Goal: Task Accomplishment & Management: Use online tool/utility

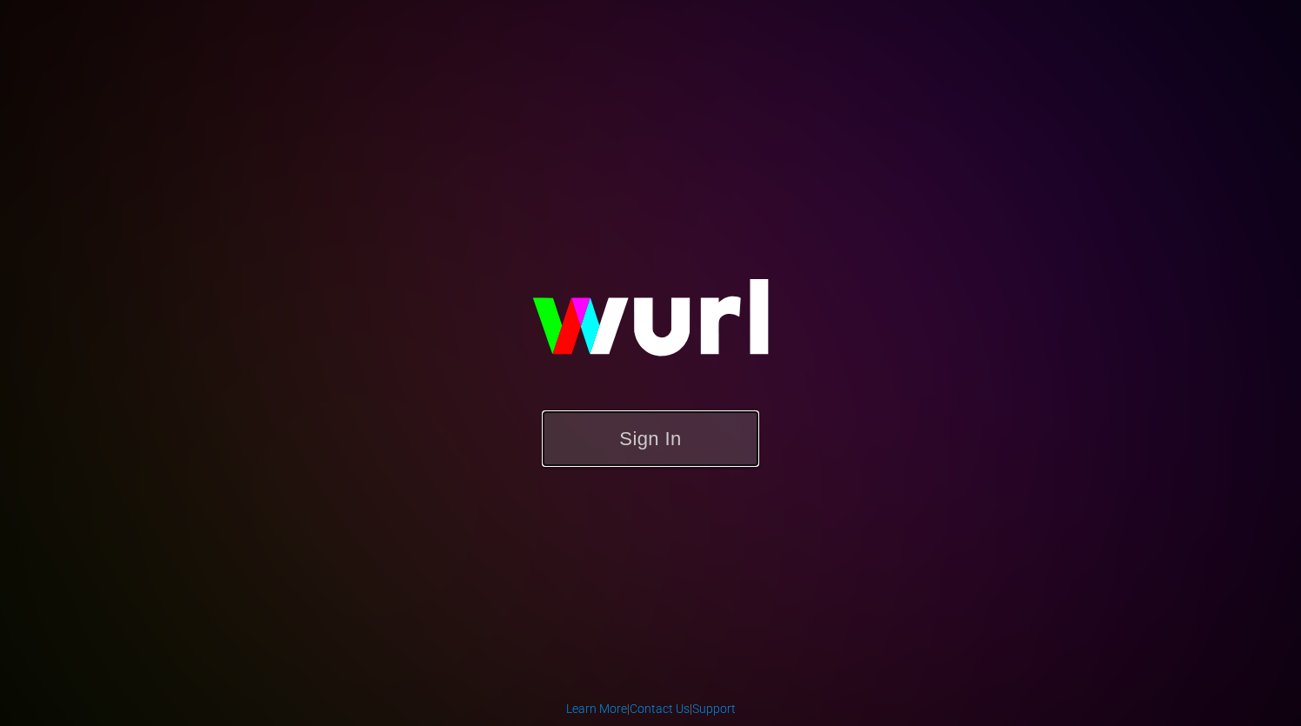
click at [647, 435] on button "Sign In" at bounding box center [650, 438] width 217 height 57
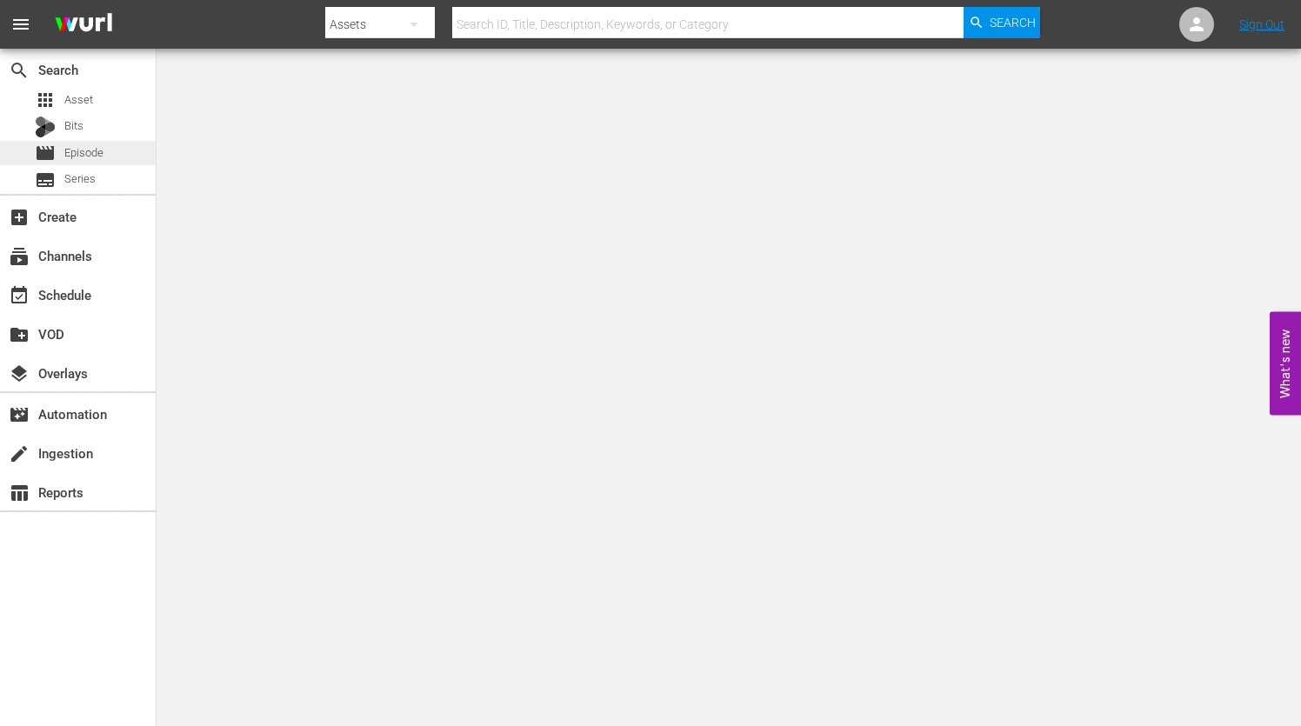
click at [97, 150] on span "Episode" at bounding box center [83, 152] width 39 height 17
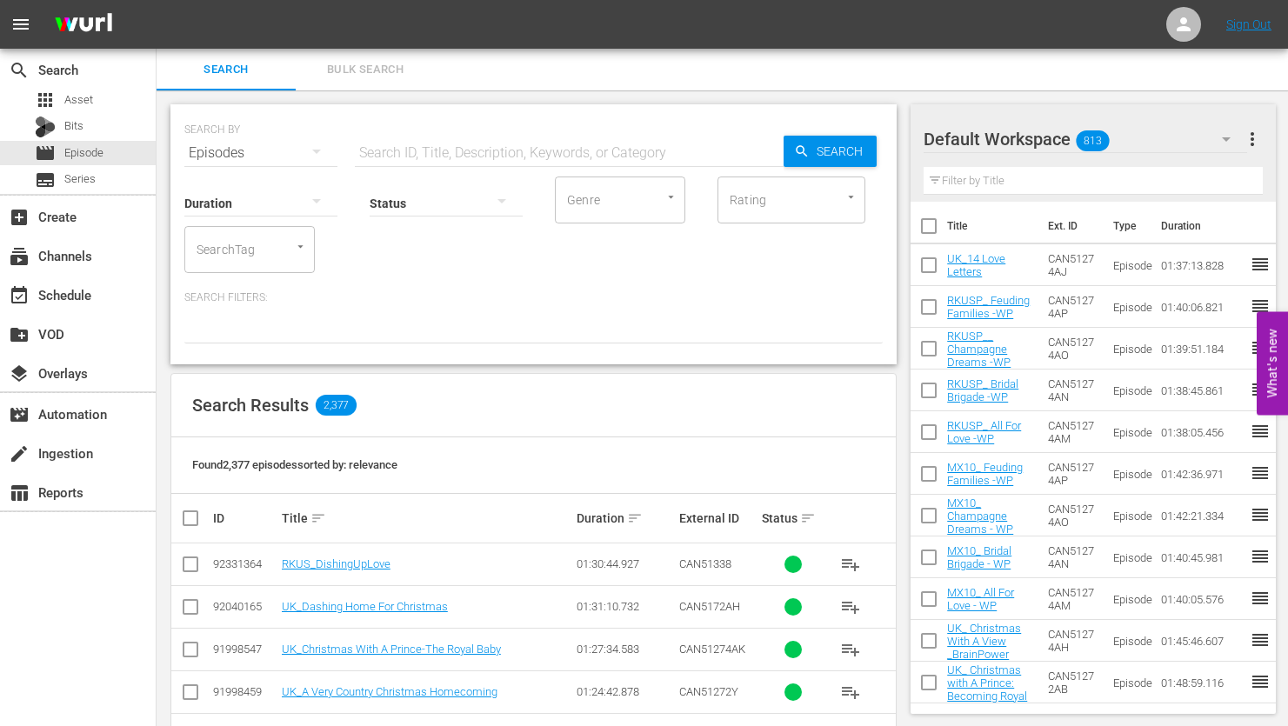
click at [412, 148] on input "text" at bounding box center [569, 153] width 429 height 42
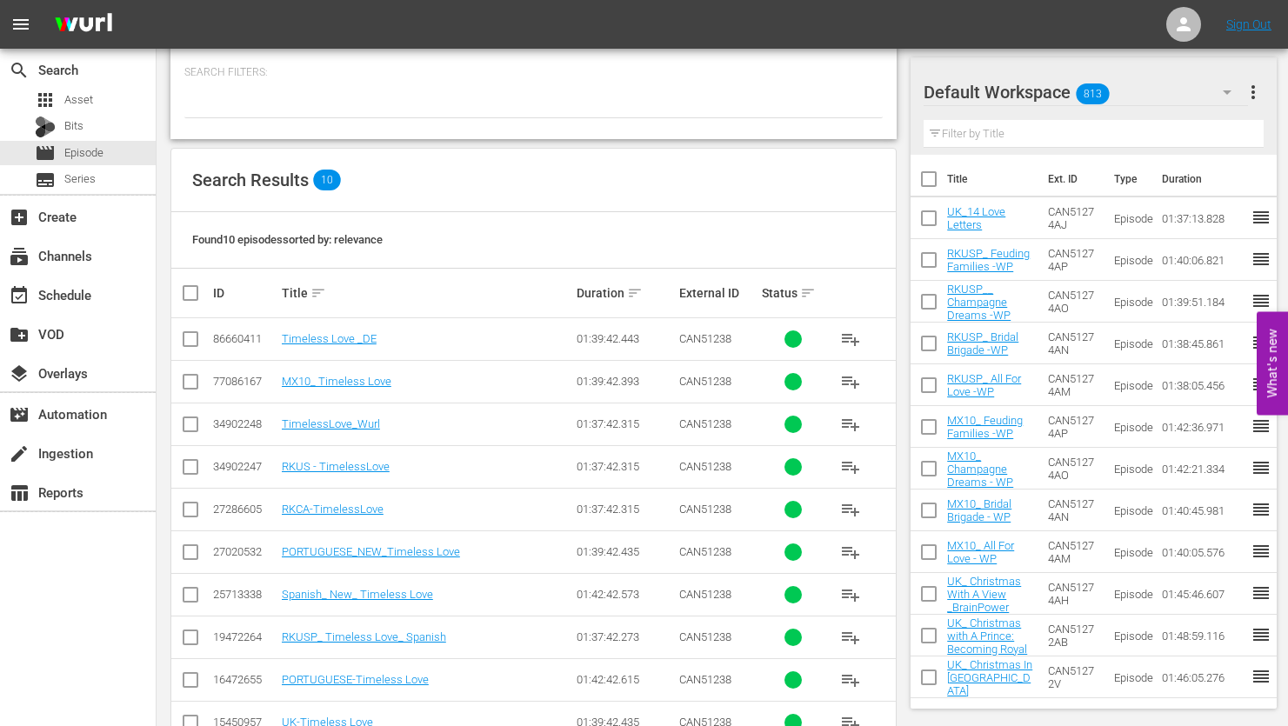
scroll to position [276, 0]
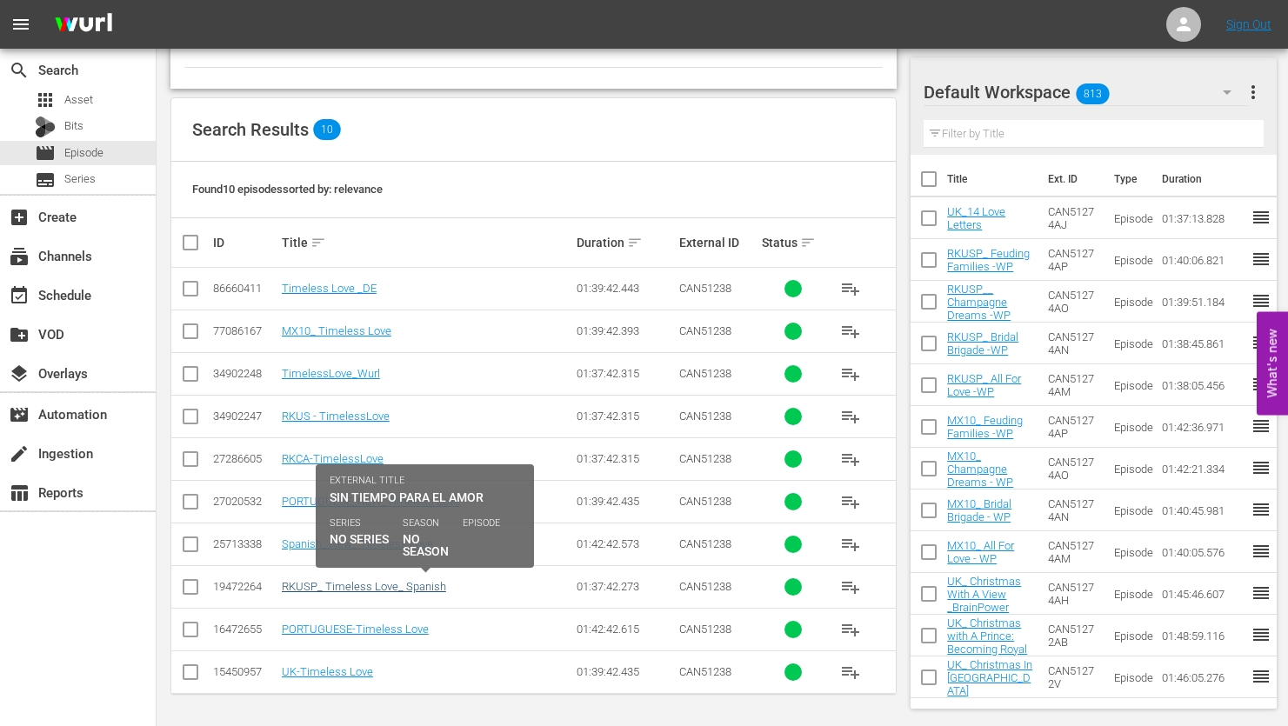
type input "timeless love"
click at [354, 585] on link "RKUSP_ Timeless Love_ Spanish" at bounding box center [364, 586] width 164 height 13
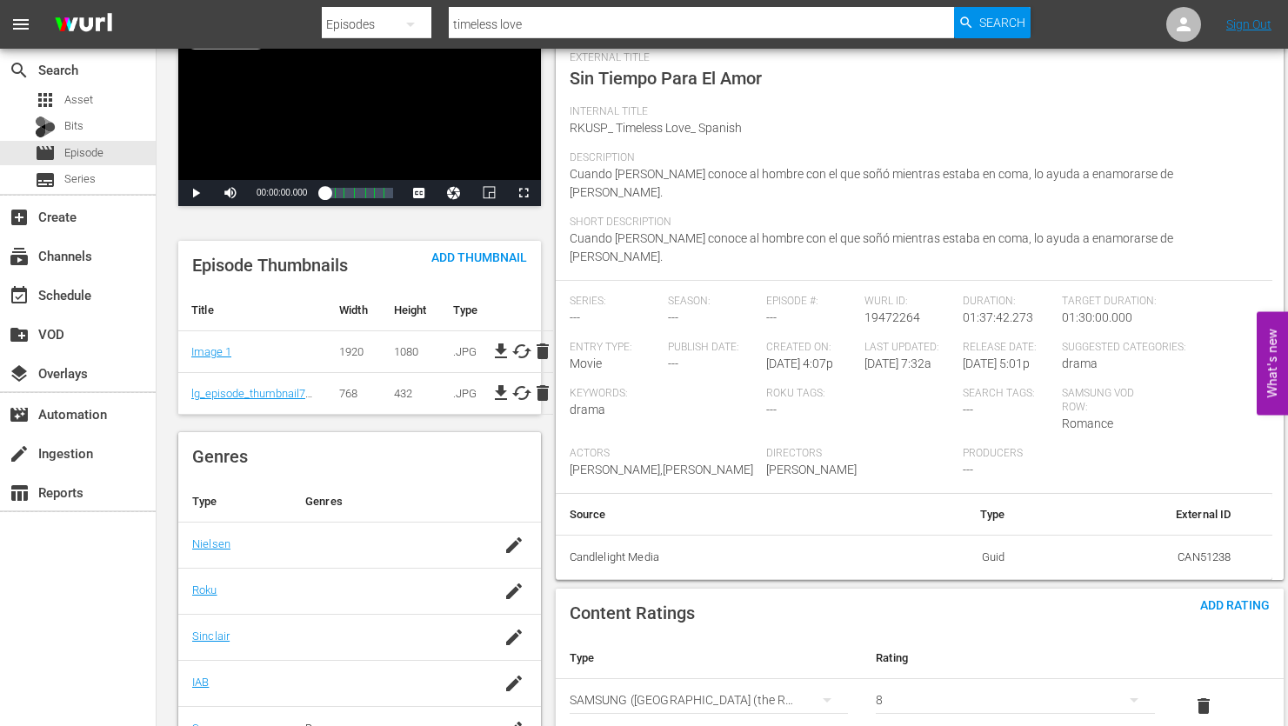
scroll to position [177, 0]
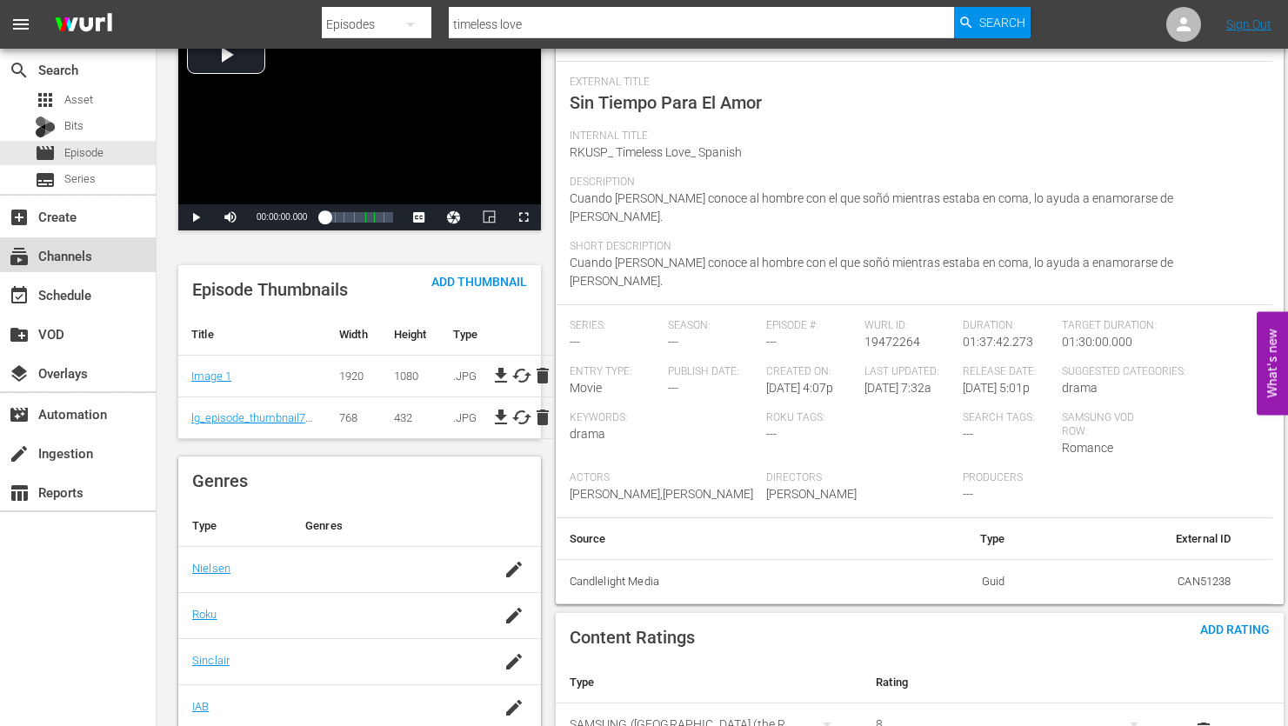
click at [74, 261] on div "subscriptions Channels" at bounding box center [48, 253] width 97 height 16
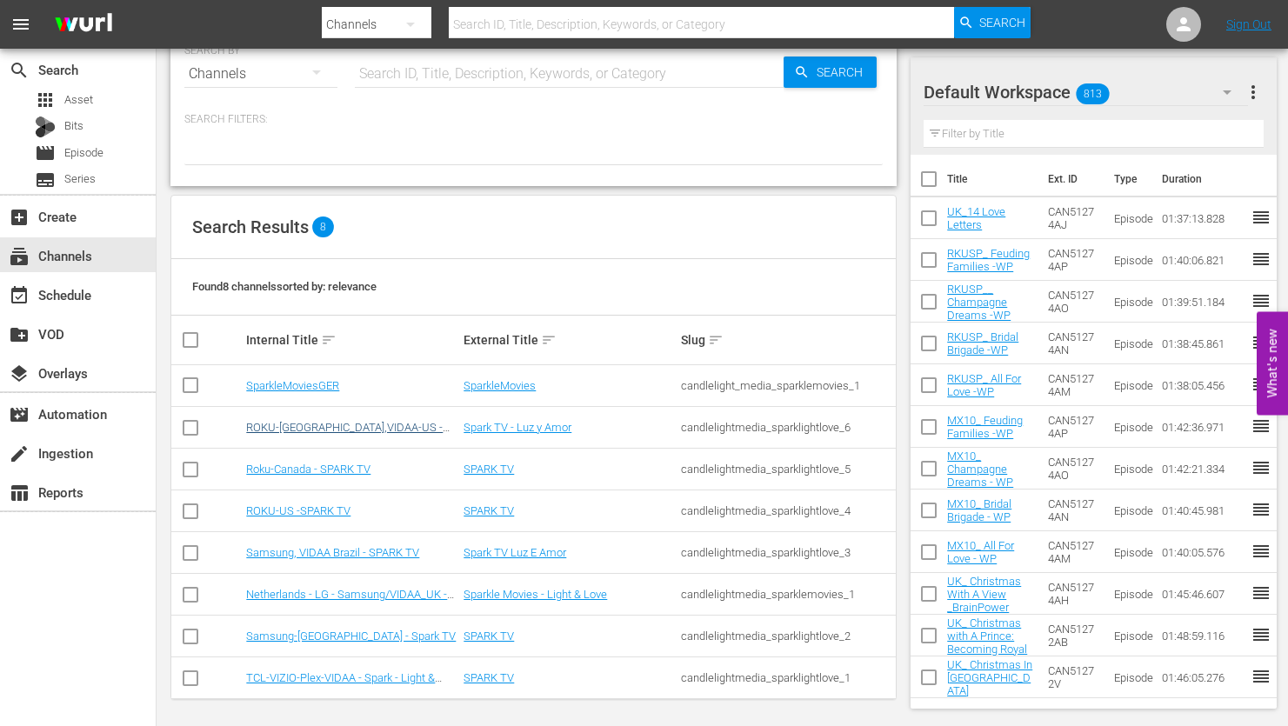
scroll to position [43, 0]
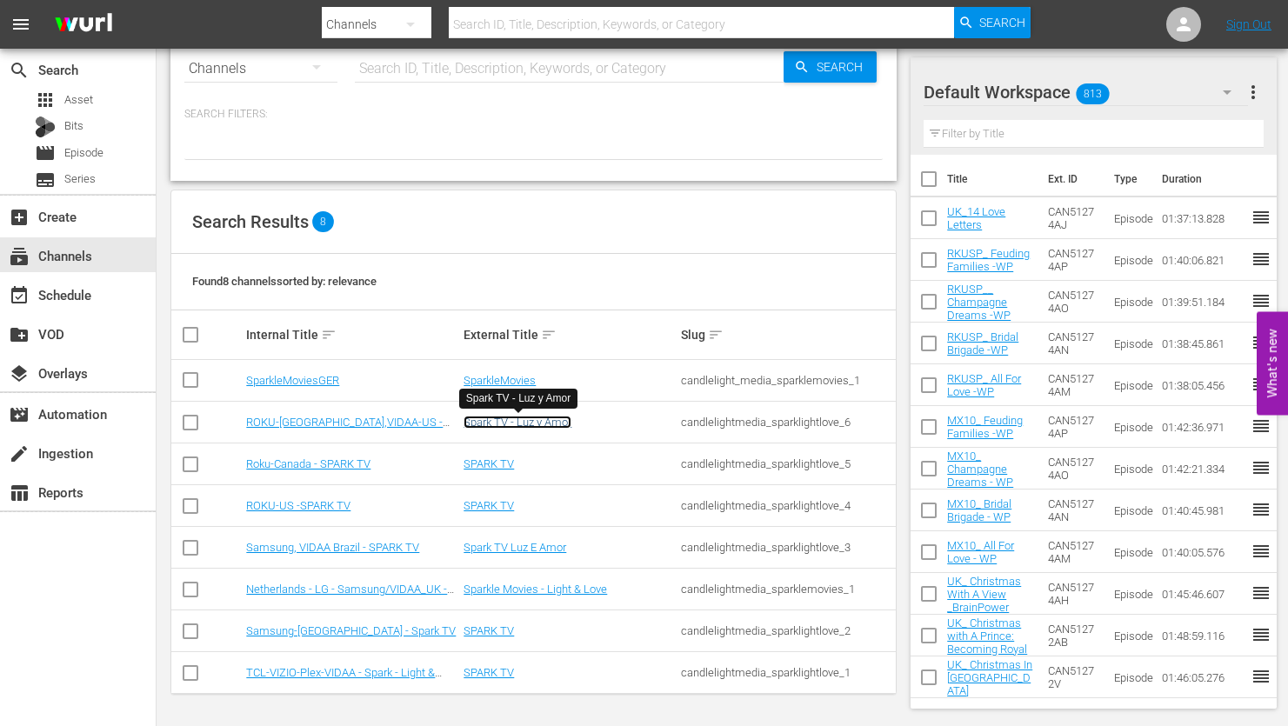
click at [518, 421] on link "Spark TV - Luz y Amor" at bounding box center [518, 422] width 108 height 13
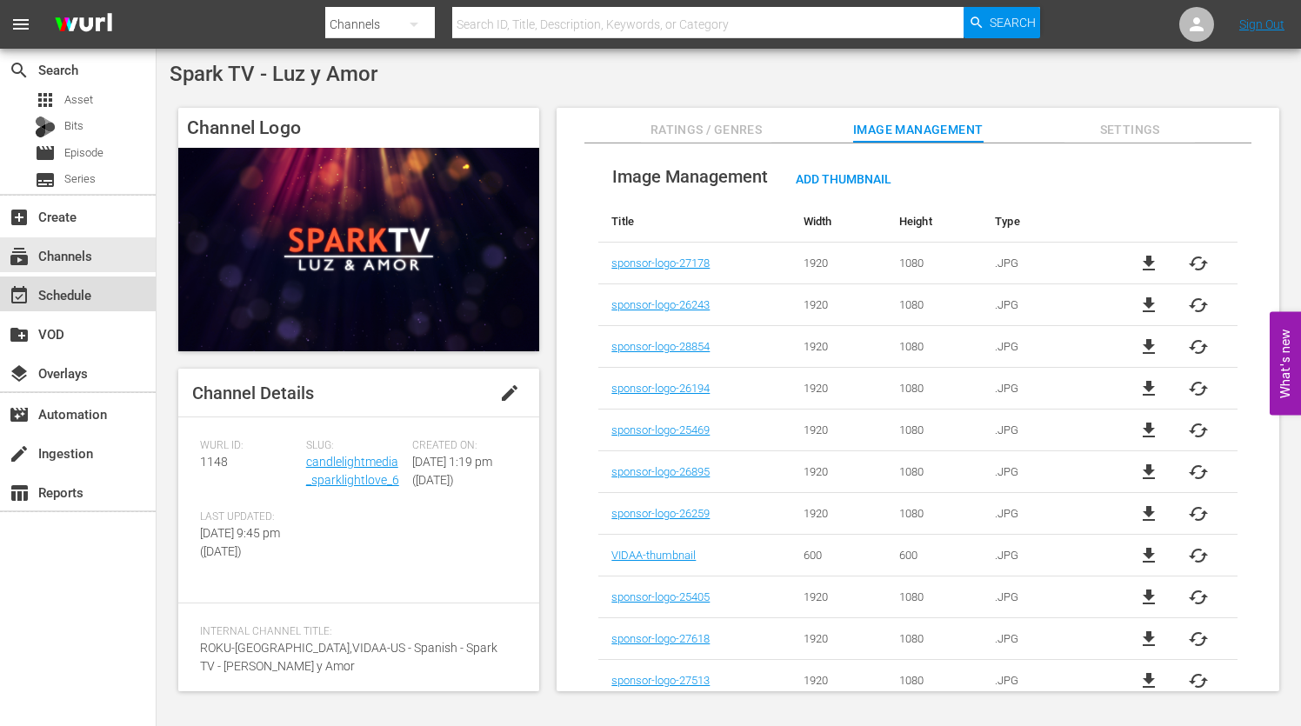
click at [96, 297] on div "event_available Schedule" at bounding box center [48, 292] width 97 height 16
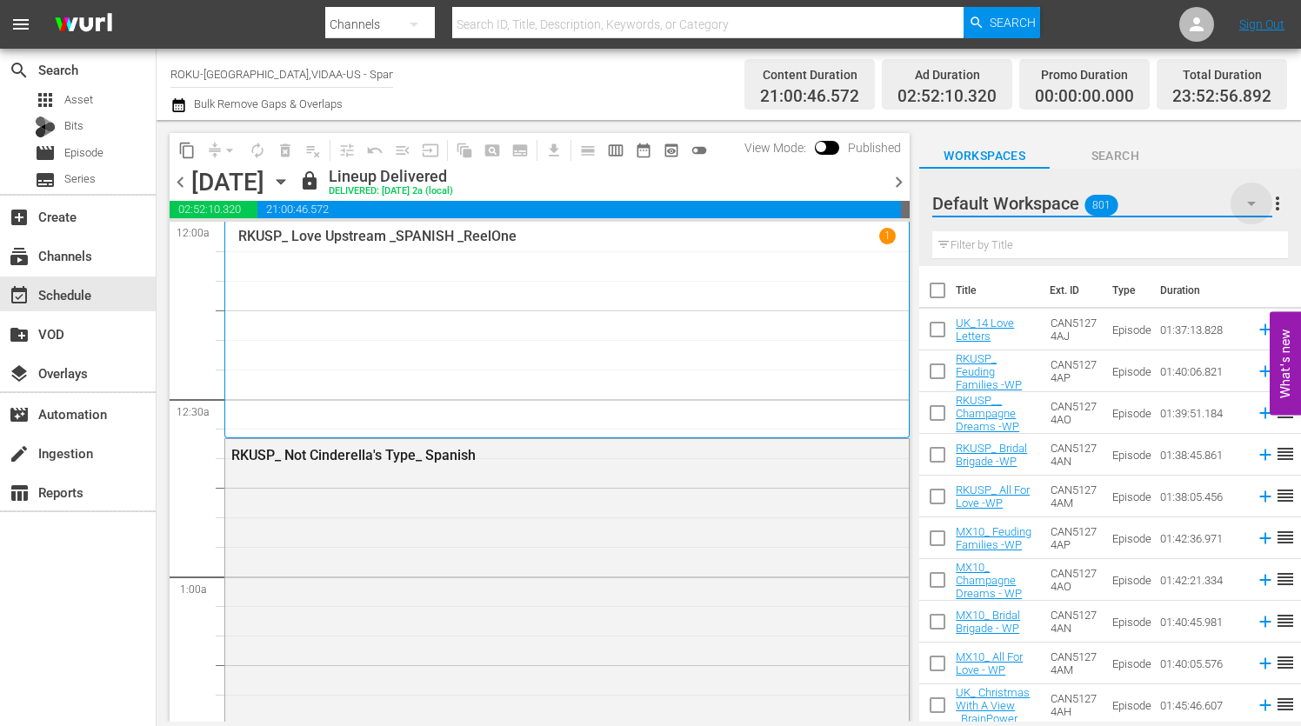
click at [1251, 204] on icon "button" at bounding box center [1251, 204] width 9 height 4
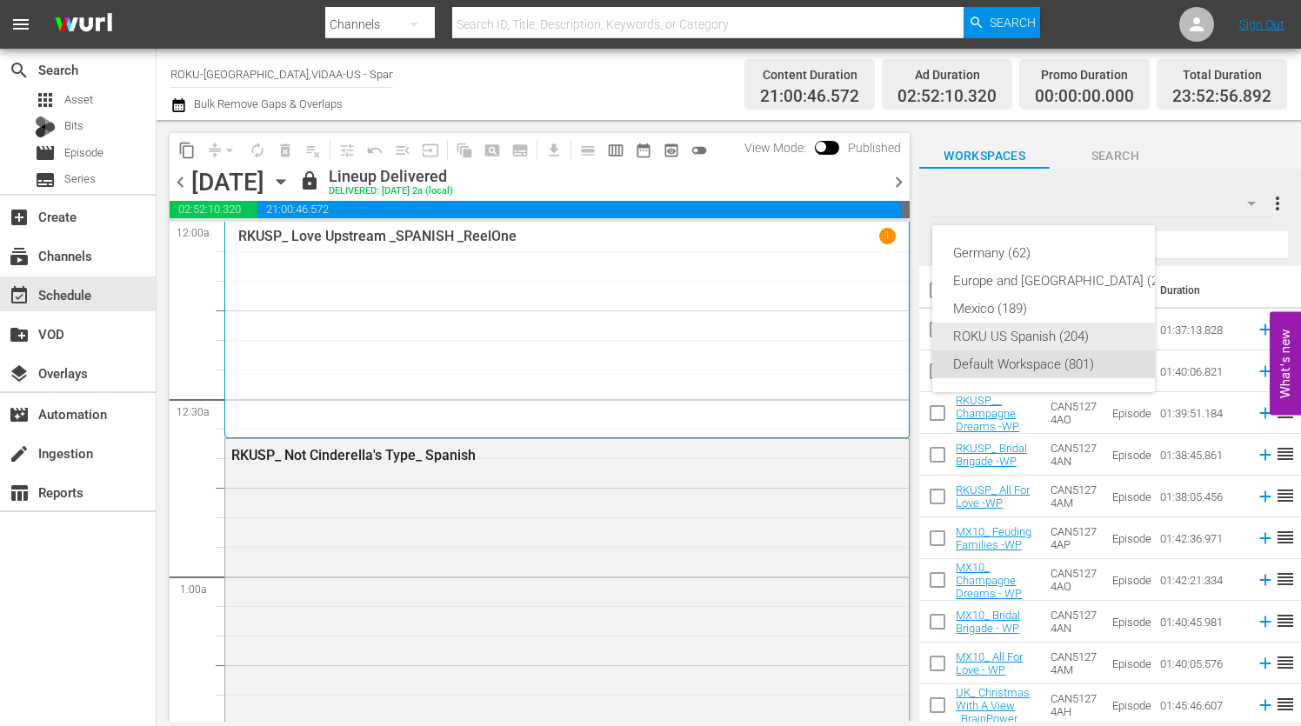
drag, startPoint x: 993, startPoint y: 337, endPoint x: 994, endPoint y: 285, distance: 51.3
click at [994, 335] on div "ROKU US Spanish (204)" at bounding box center [1065, 337] width 224 height 28
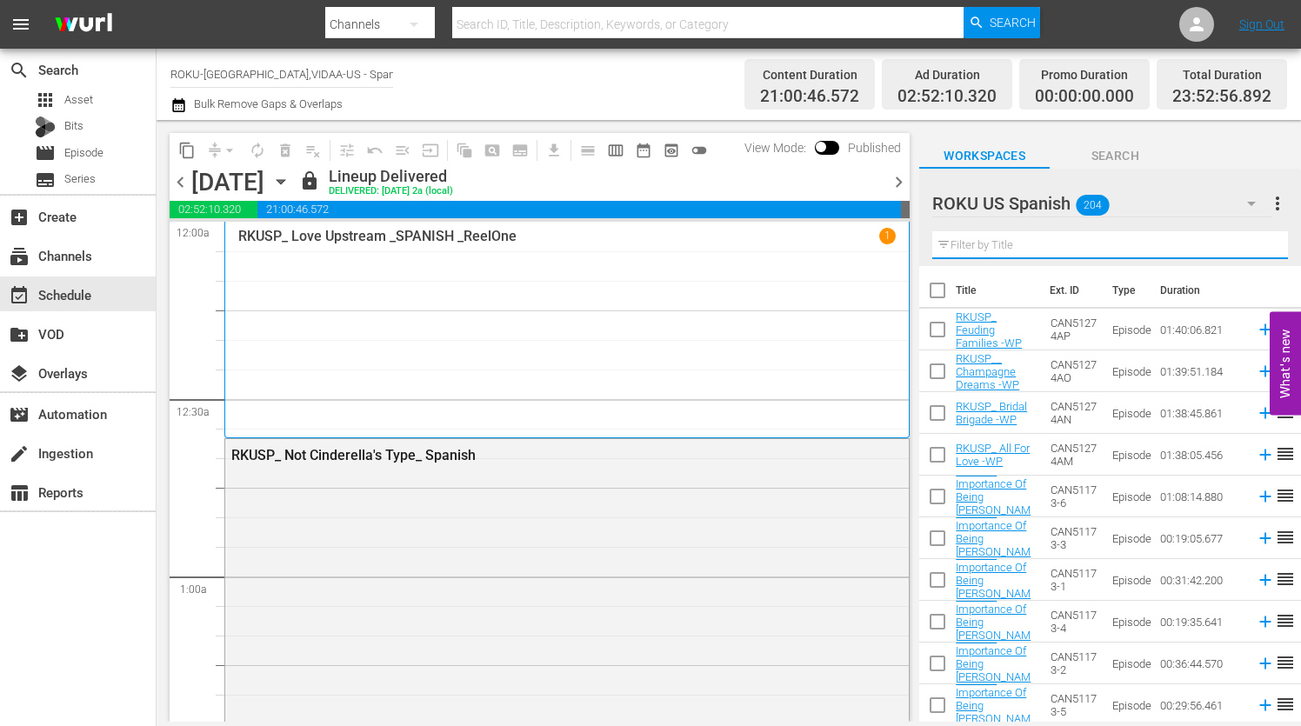
click at [976, 242] on input "text" at bounding box center [1110, 245] width 356 height 28
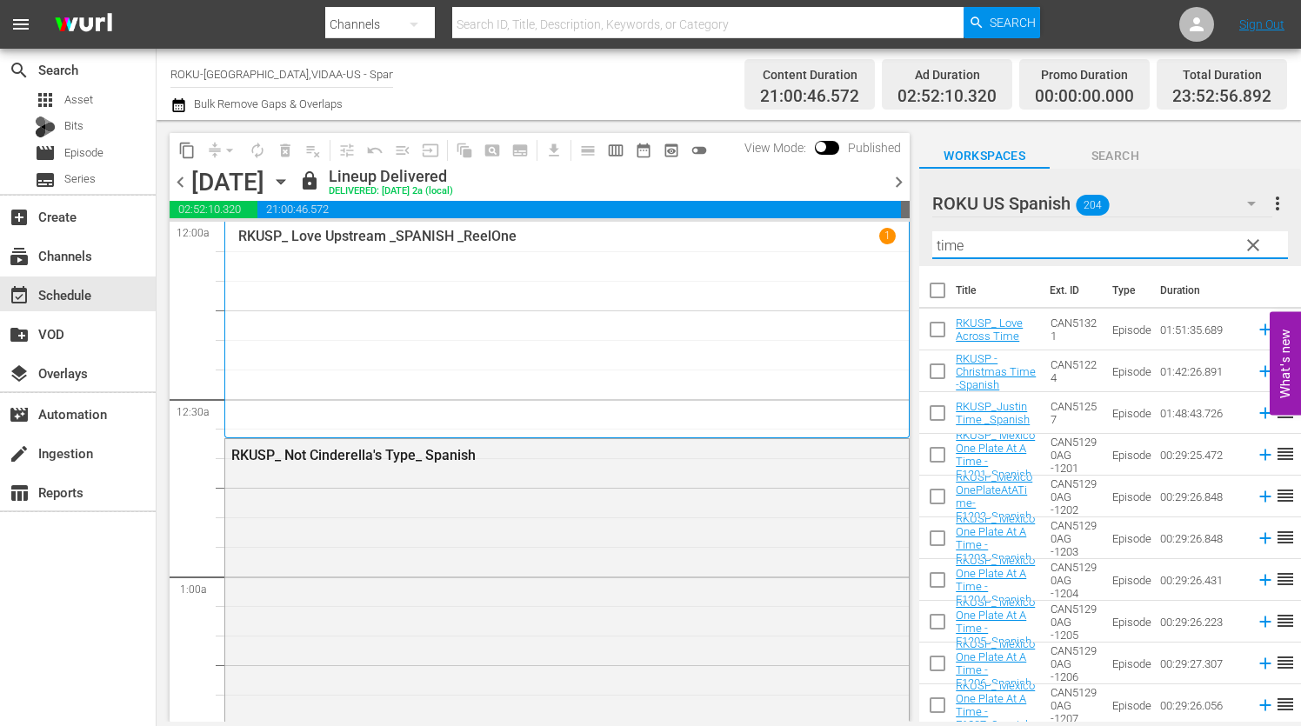
click at [1246, 204] on icon "button" at bounding box center [1251, 203] width 21 height 21
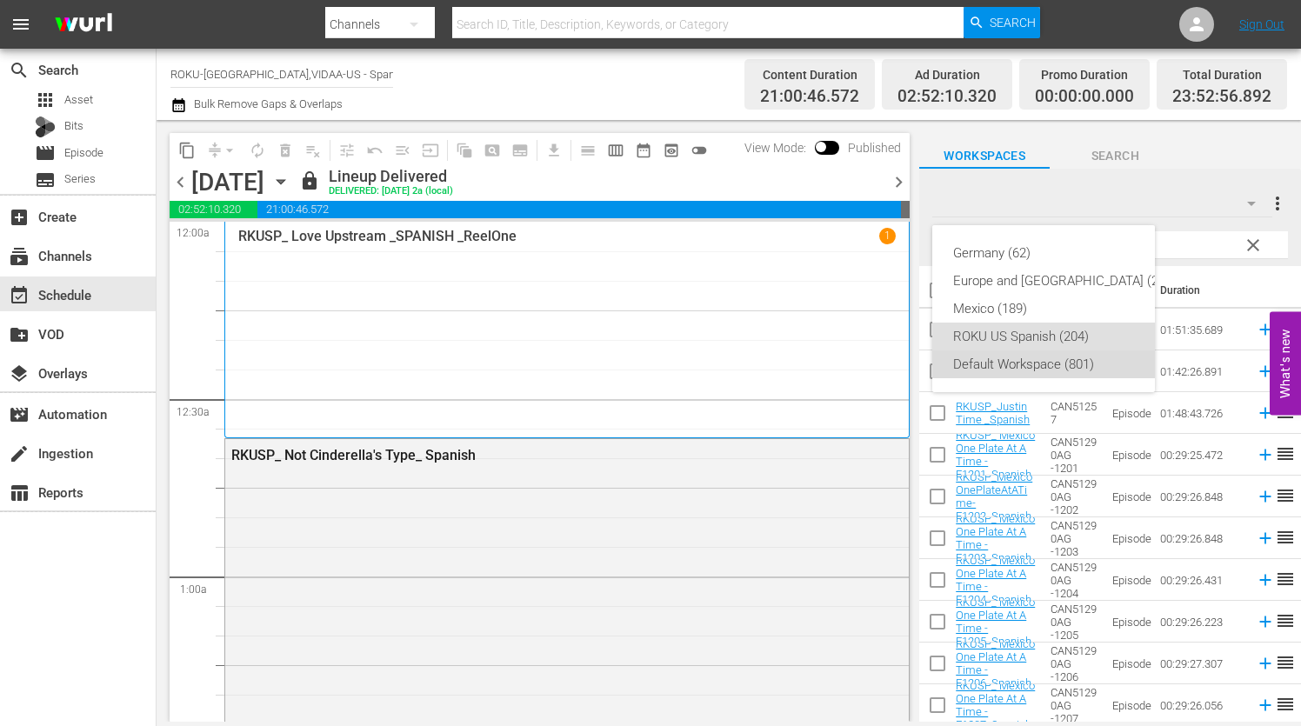
click at [1017, 364] on div "Default Workspace (801)" at bounding box center [1065, 364] width 224 height 28
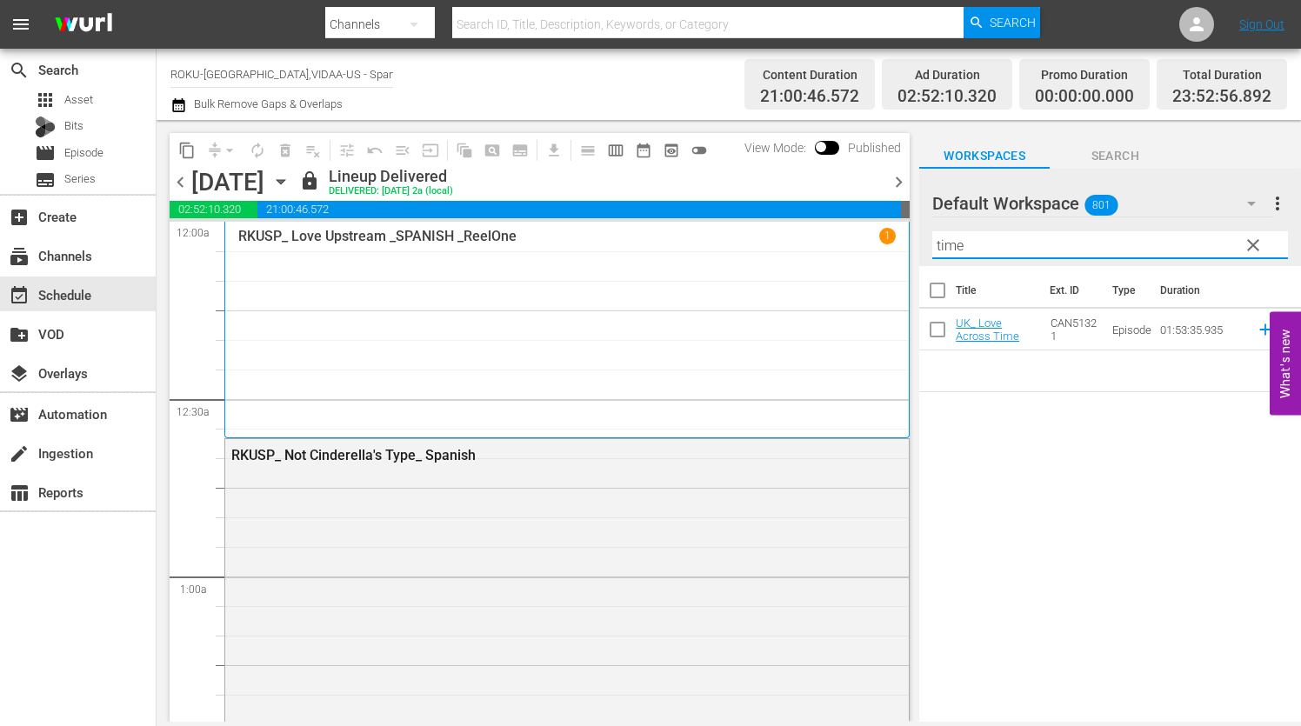
click at [974, 242] on input "time" at bounding box center [1110, 245] width 356 height 28
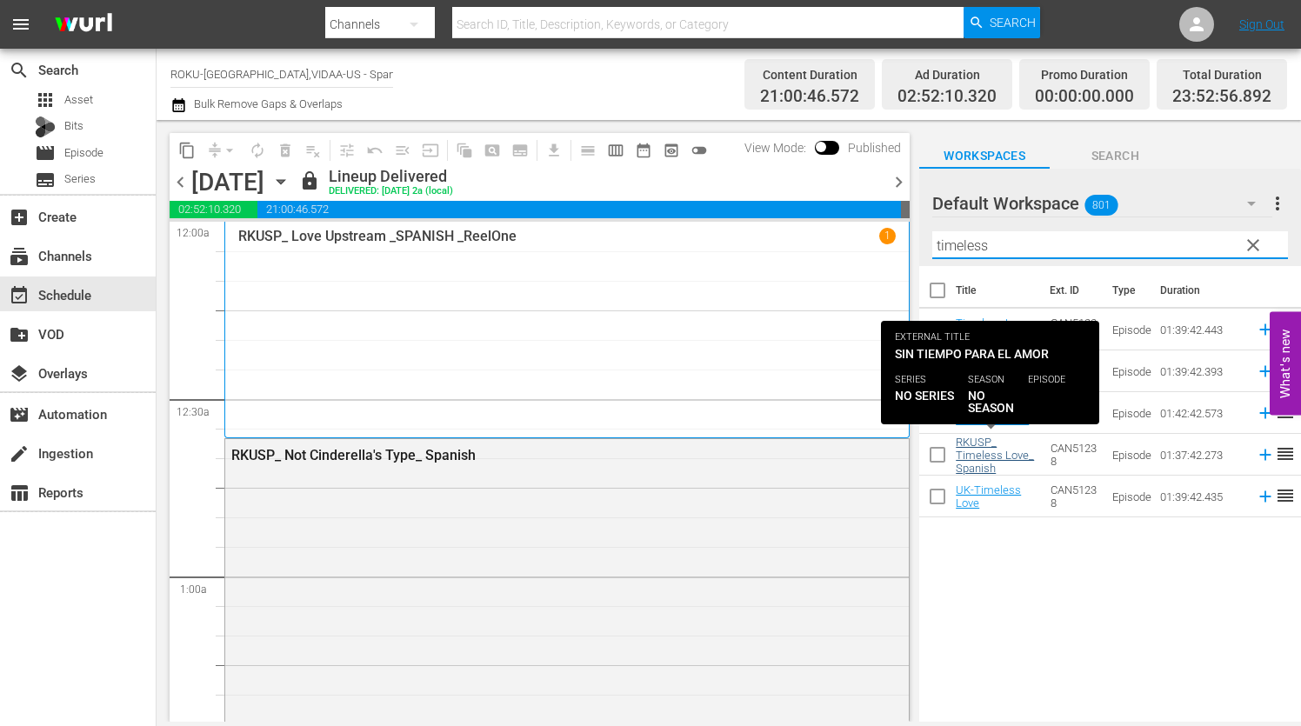
type input "timeless"
click at [971, 454] on link "RKUSP_ Timeless Love_ Spanish" at bounding box center [995, 455] width 78 height 39
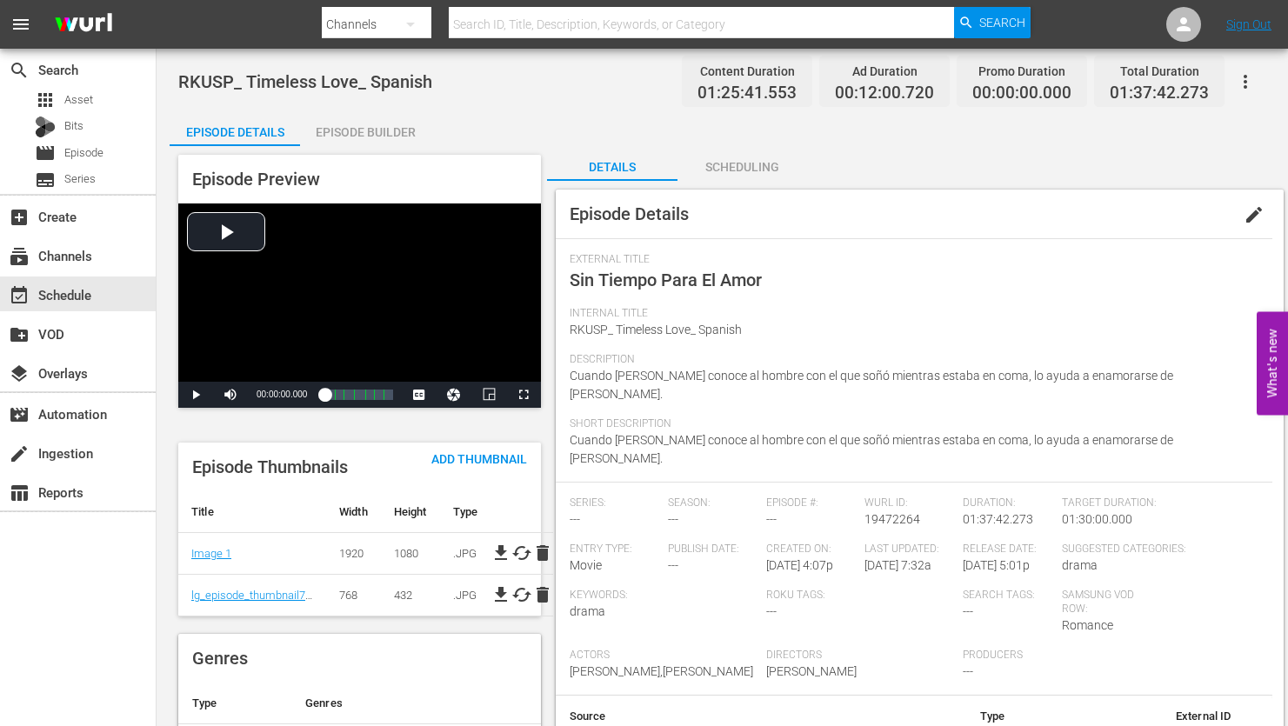
click at [732, 160] on div "Scheduling" at bounding box center [742, 167] width 130 height 42
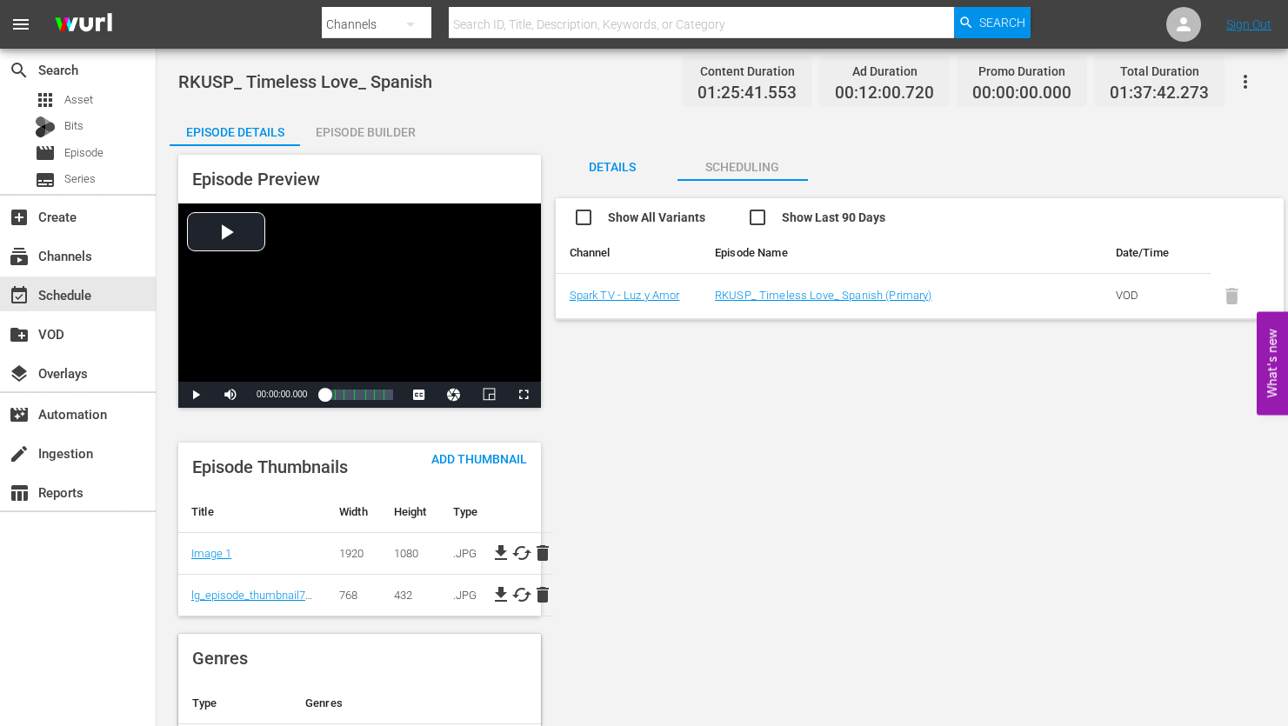
click at [727, 164] on div "Scheduling" at bounding box center [742, 167] width 130 height 42
click at [607, 169] on div "Details" at bounding box center [612, 167] width 130 height 42
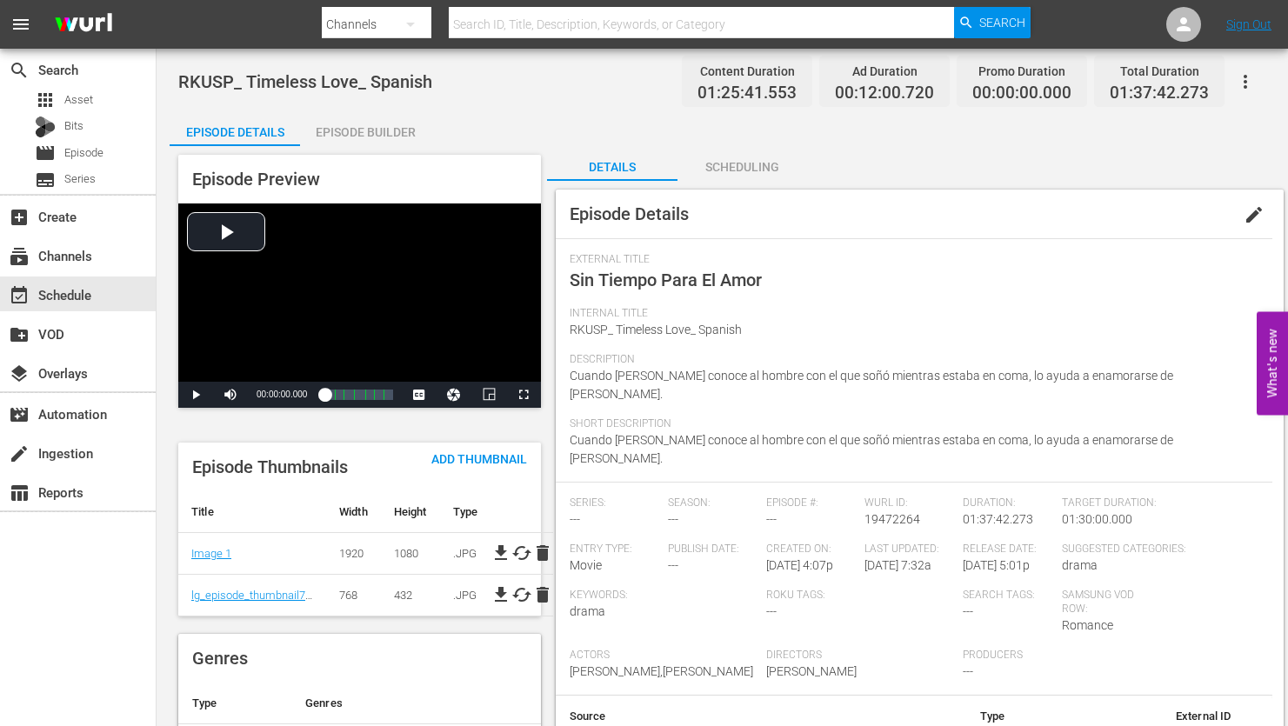
click at [1243, 82] on icon "button" at bounding box center [1245, 81] width 21 height 21
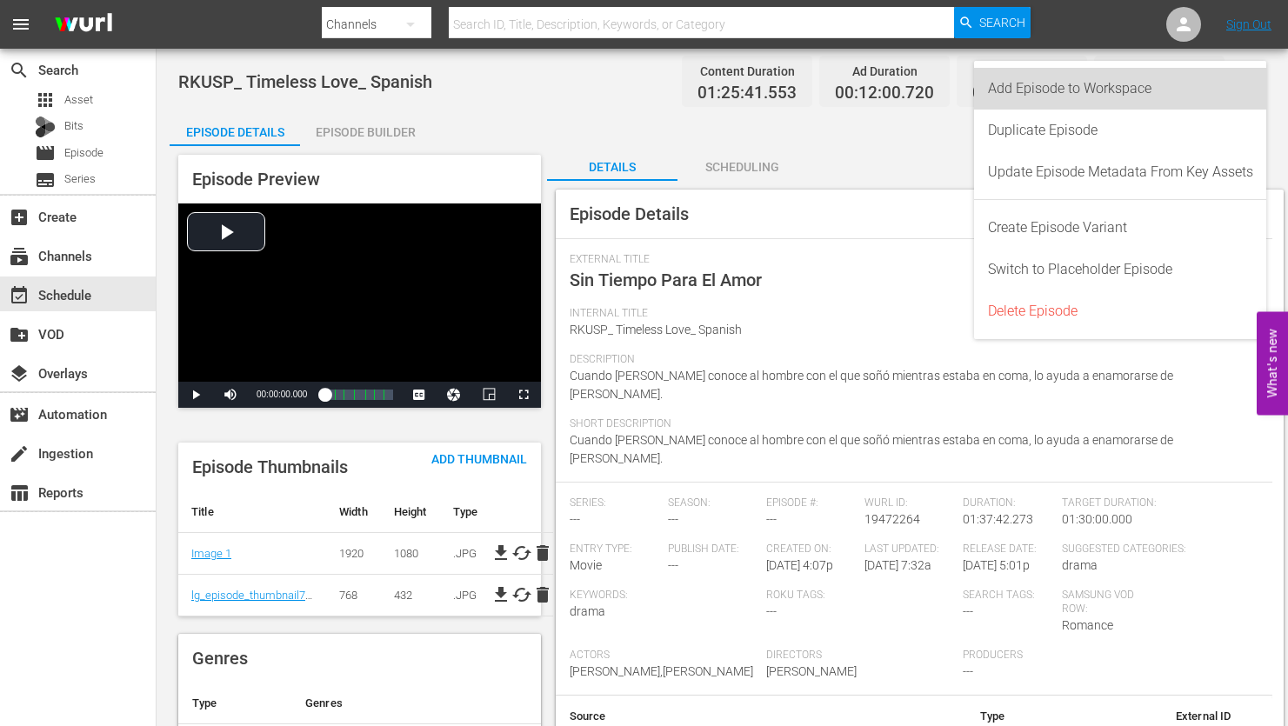
click at [1080, 90] on div "Add Episode to Workspace" at bounding box center [1120, 89] width 265 height 42
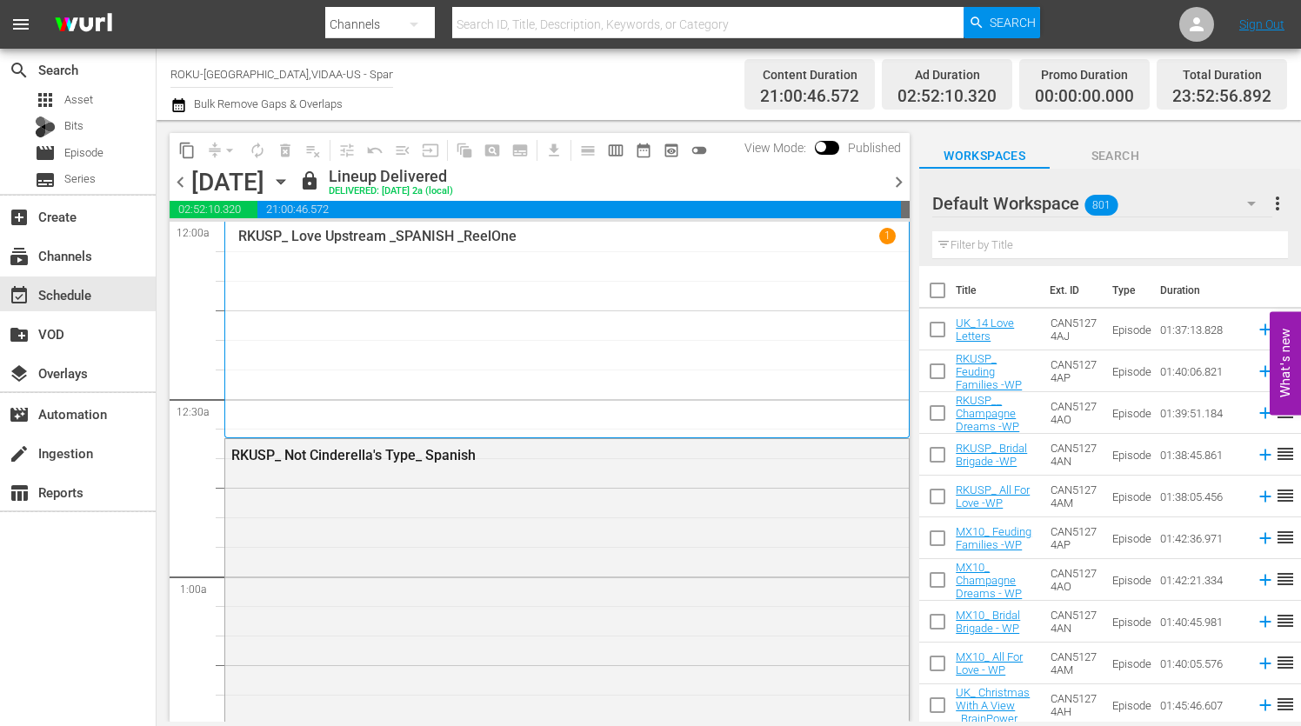
click at [971, 252] on input "text" at bounding box center [1110, 245] width 356 height 28
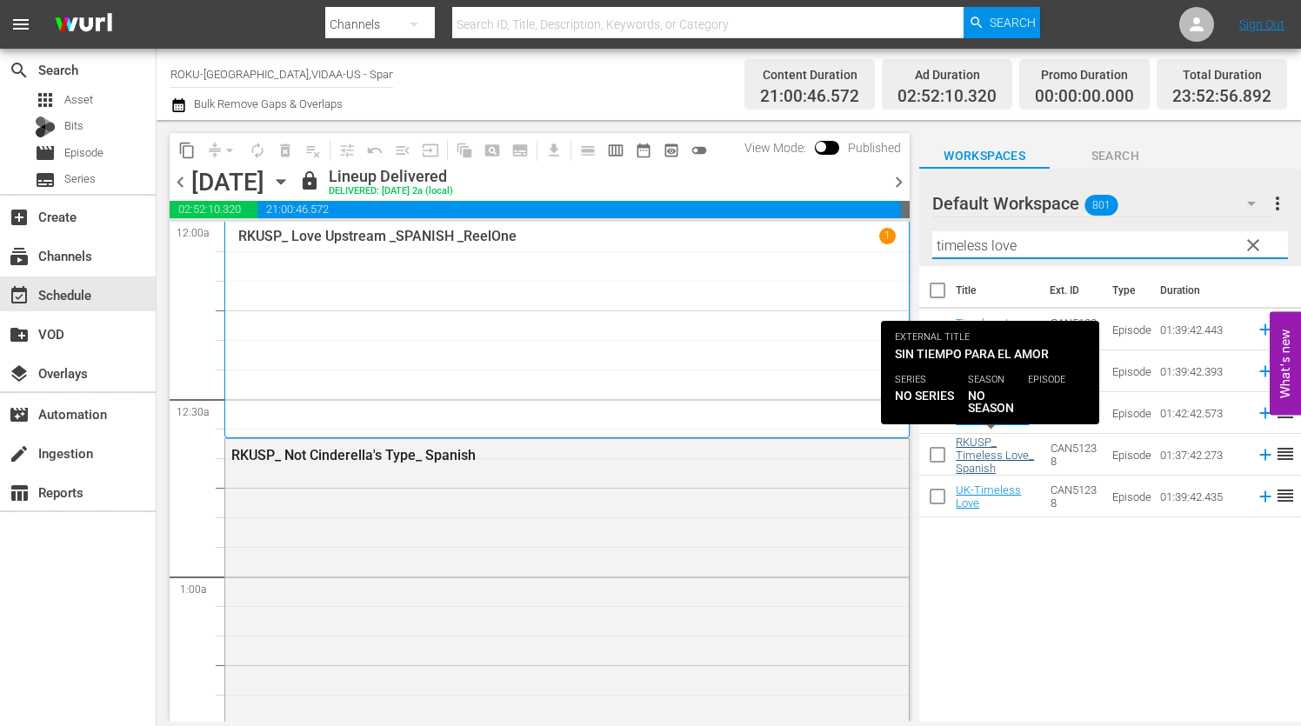
type input "timeless love"
click at [974, 450] on link "RKUSP_ Timeless Love_ Spanish" at bounding box center [995, 455] width 78 height 39
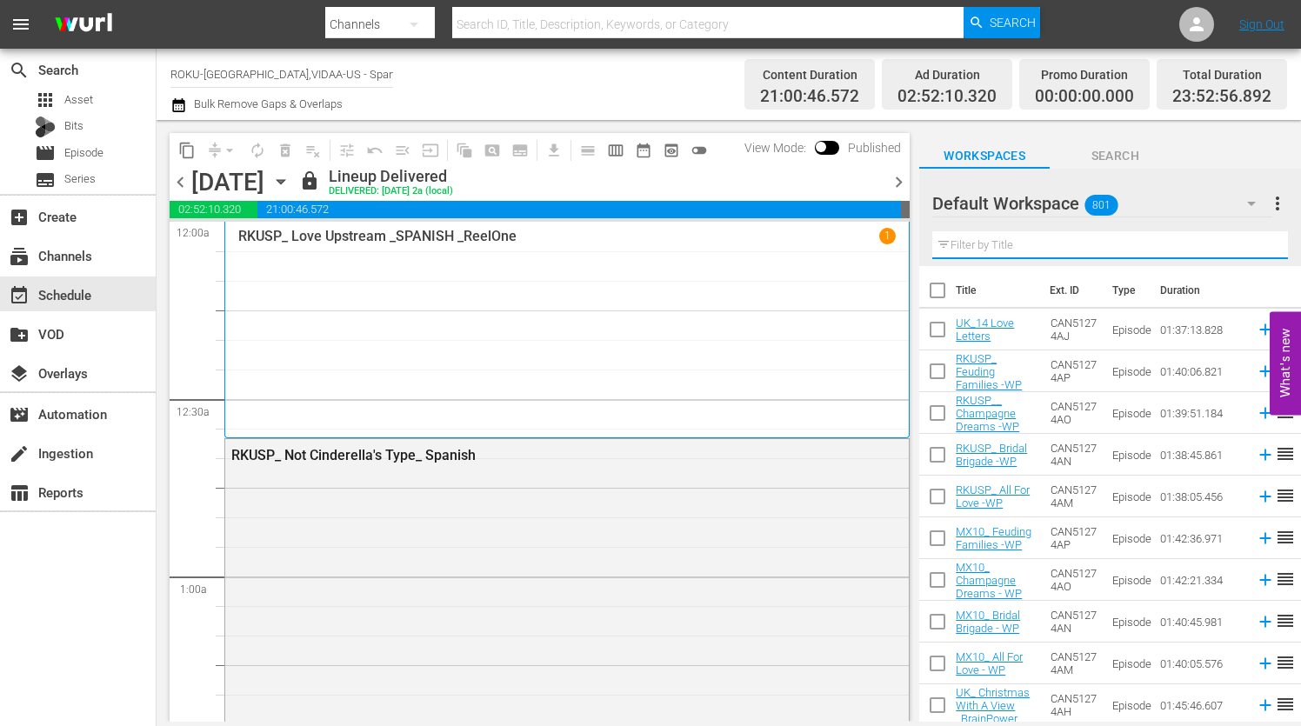
click at [959, 244] on input "text" at bounding box center [1110, 245] width 356 height 28
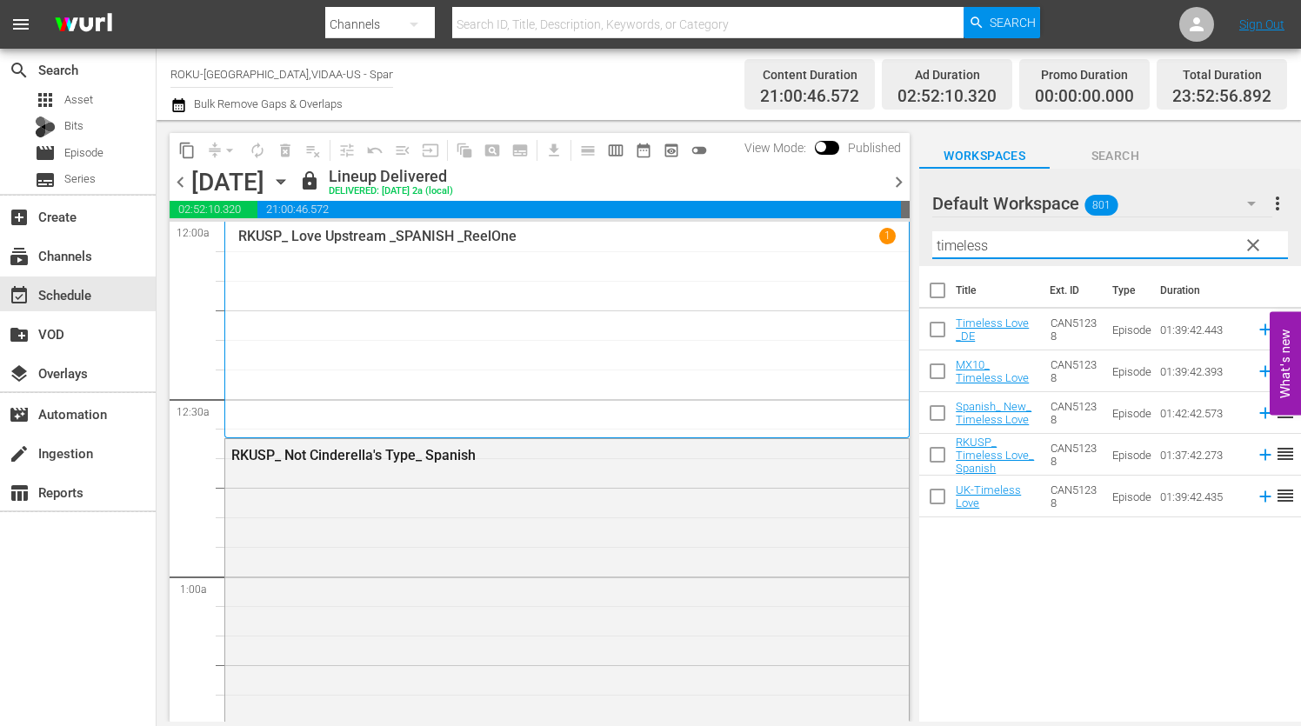
type input "timeless"
click at [941, 457] on input "checkbox" at bounding box center [937, 458] width 37 height 37
checkbox input "true"
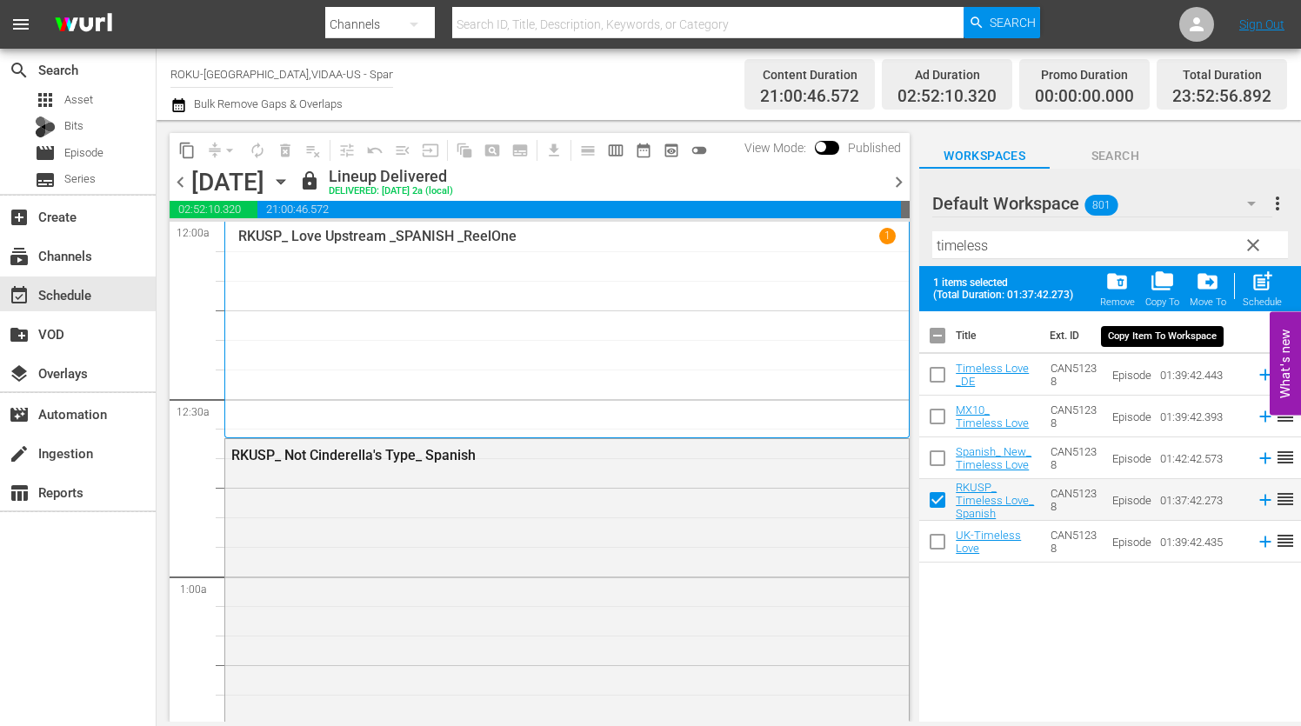
click at [1165, 278] on span "folder_copy" at bounding box center [1162, 281] width 23 height 23
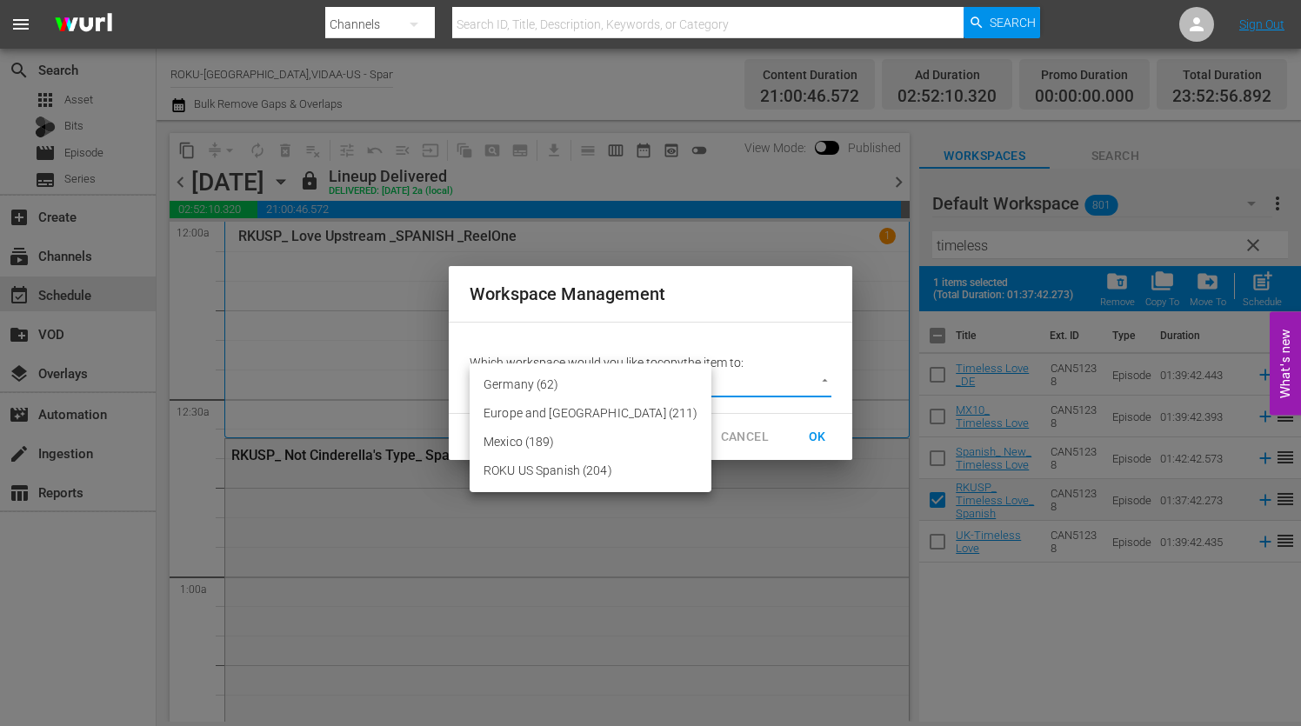
click at [823, 383] on body "menu Search By Channels Search ID, Title, Description, Keywords, or Category Se…" at bounding box center [650, 363] width 1301 height 726
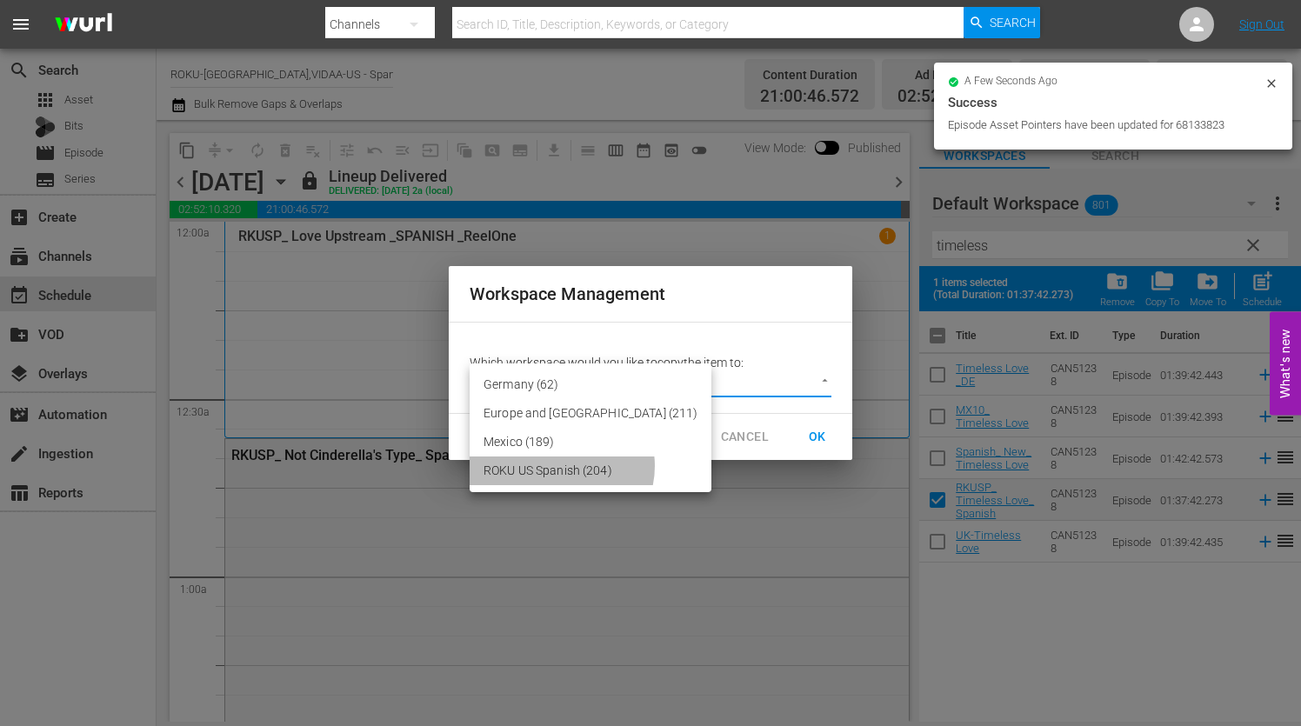
click at [561, 465] on li "ROKU US Spanish (204)" at bounding box center [591, 471] width 242 height 29
type input "2210"
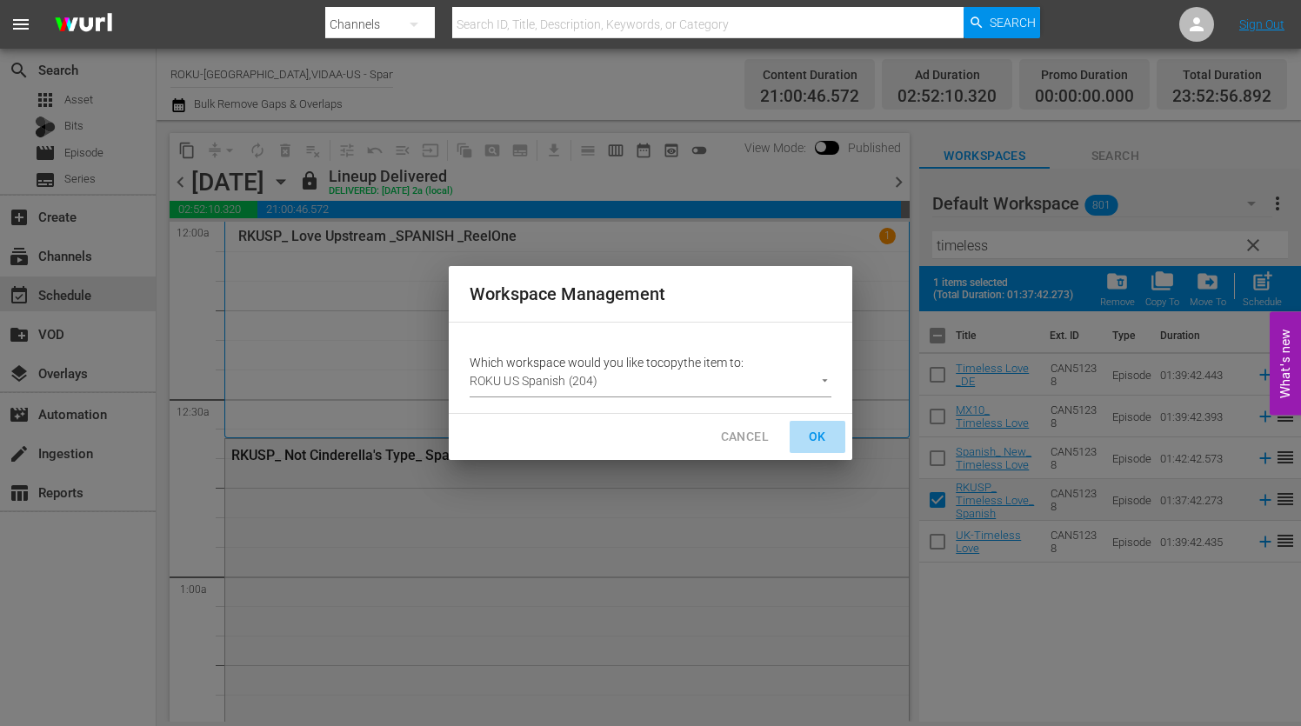
click at [819, 433] on span "OK" at bounding box center [818, 437] width 28 height 22
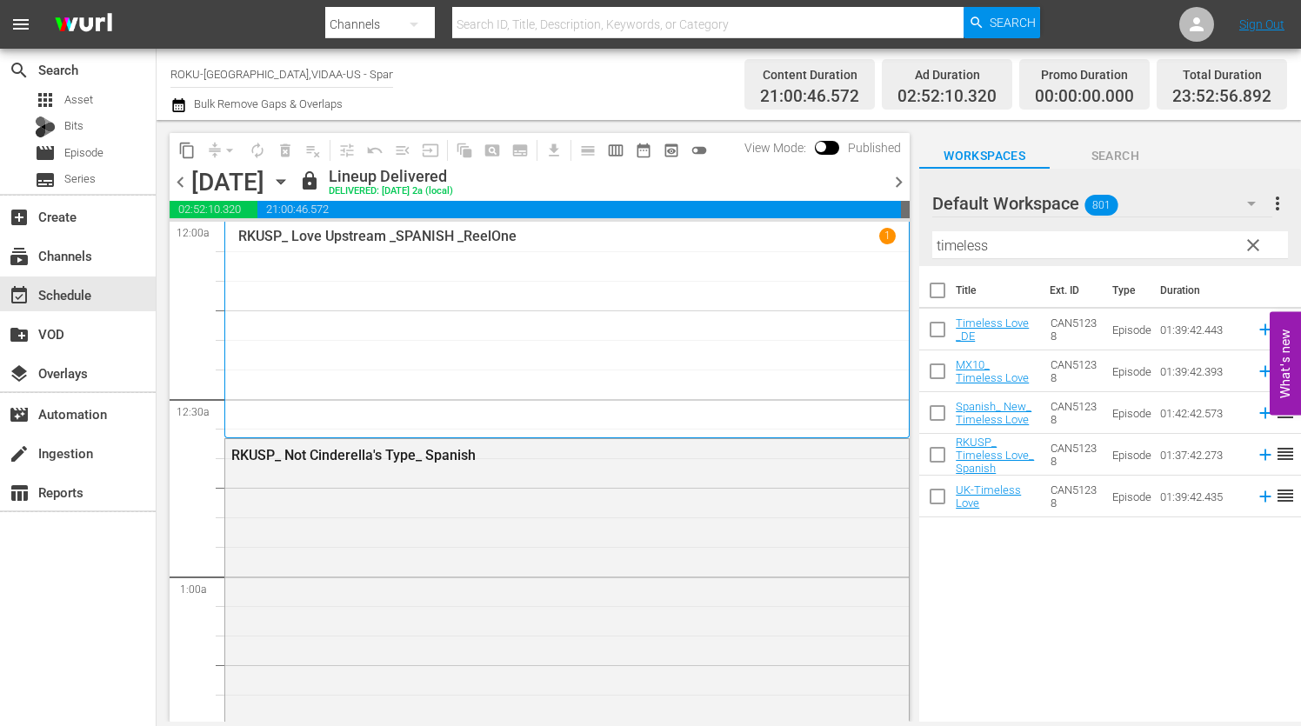
click at [938, 454] on input "checkbox" at bounding box center [937, 458] width 37 height 37
checkbox input "true"
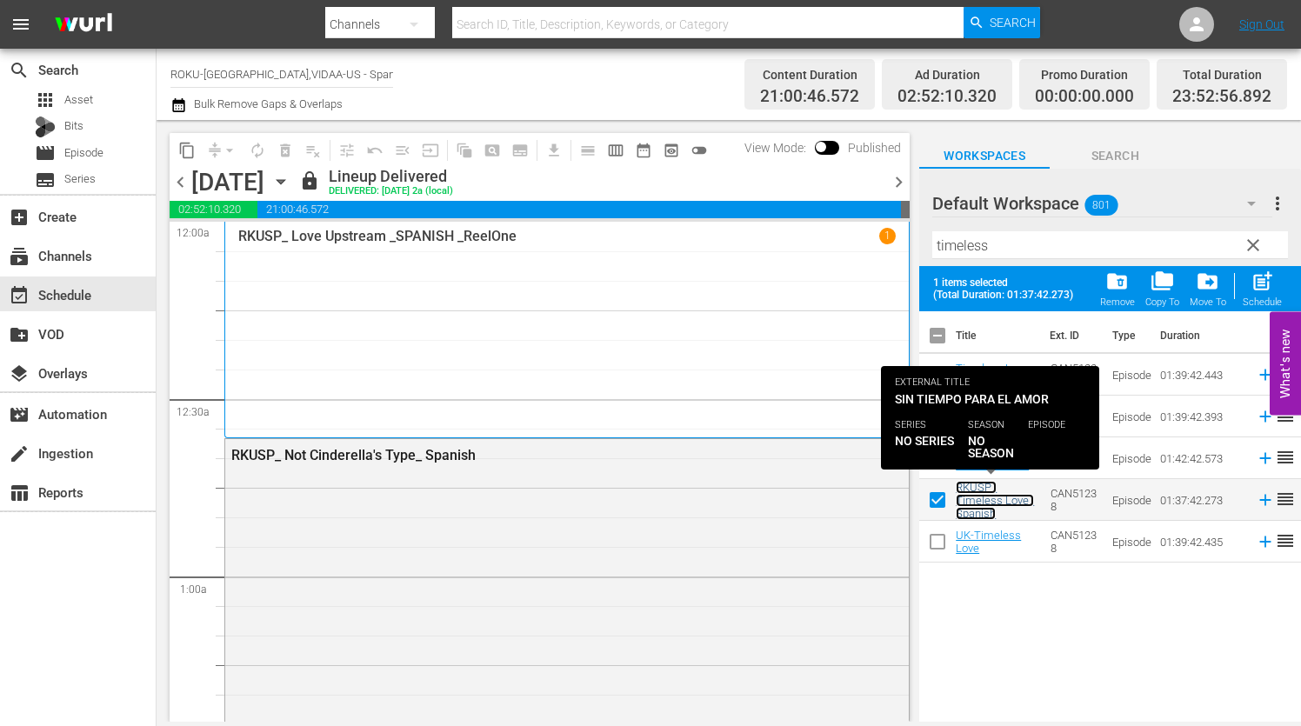
click at [977, 496] on link "RKUSP_ Timeless Love_ Spanish" at bounding box center [995, 500] width 78 height 39
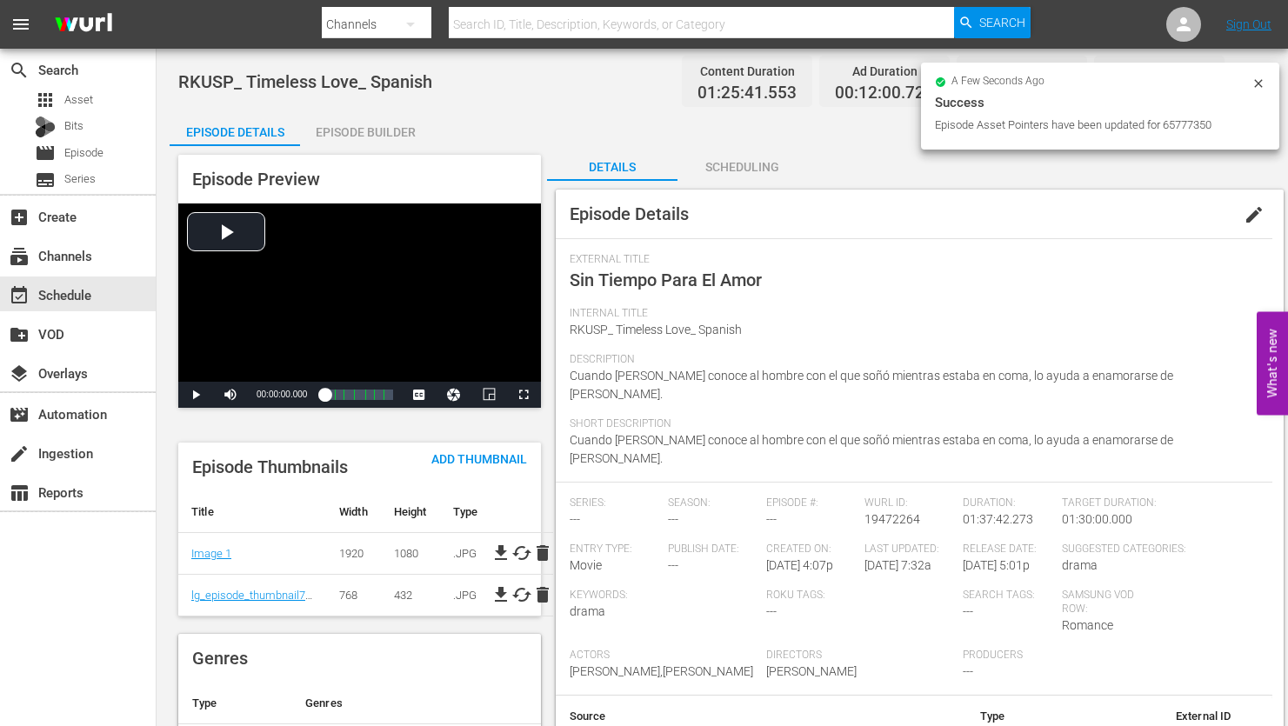
click at [752, 165] on div "Scheduling" at bounding box center [742, 167] width 130 height 42
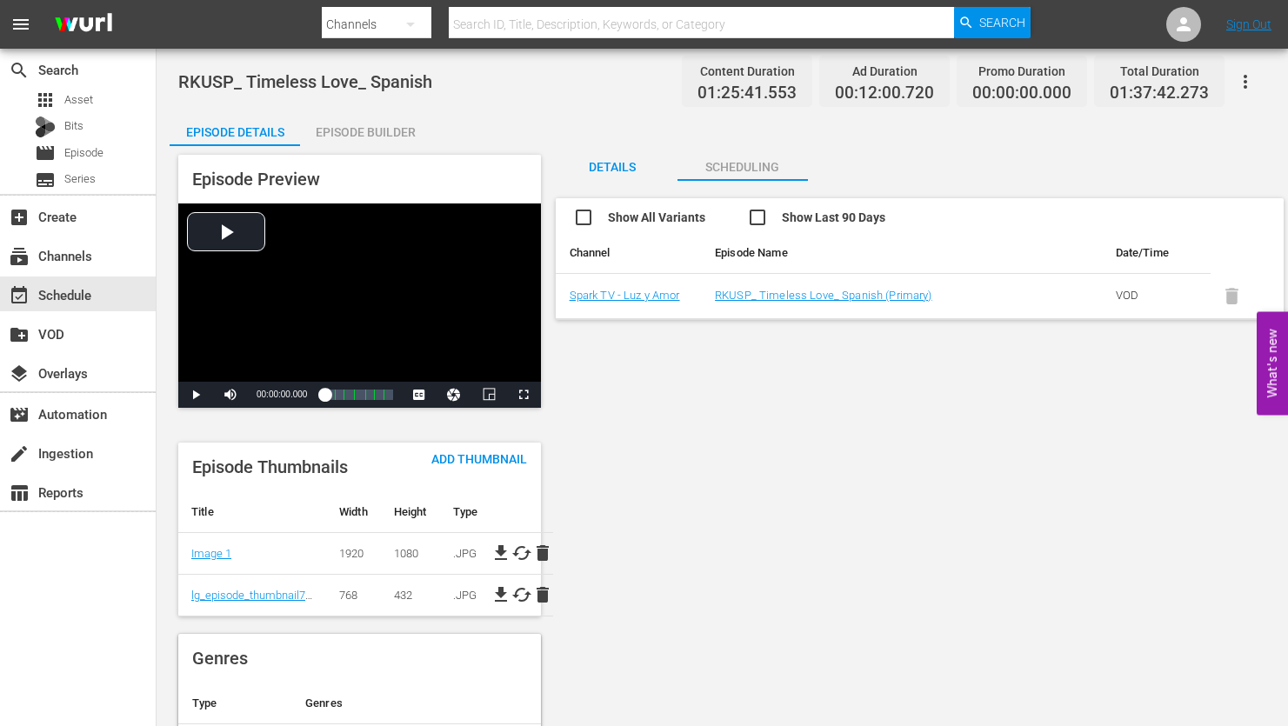
click at [579, 217] on input "checkbox" at bounding box center [660, 219] width 174 height 25
checkbox input "true"
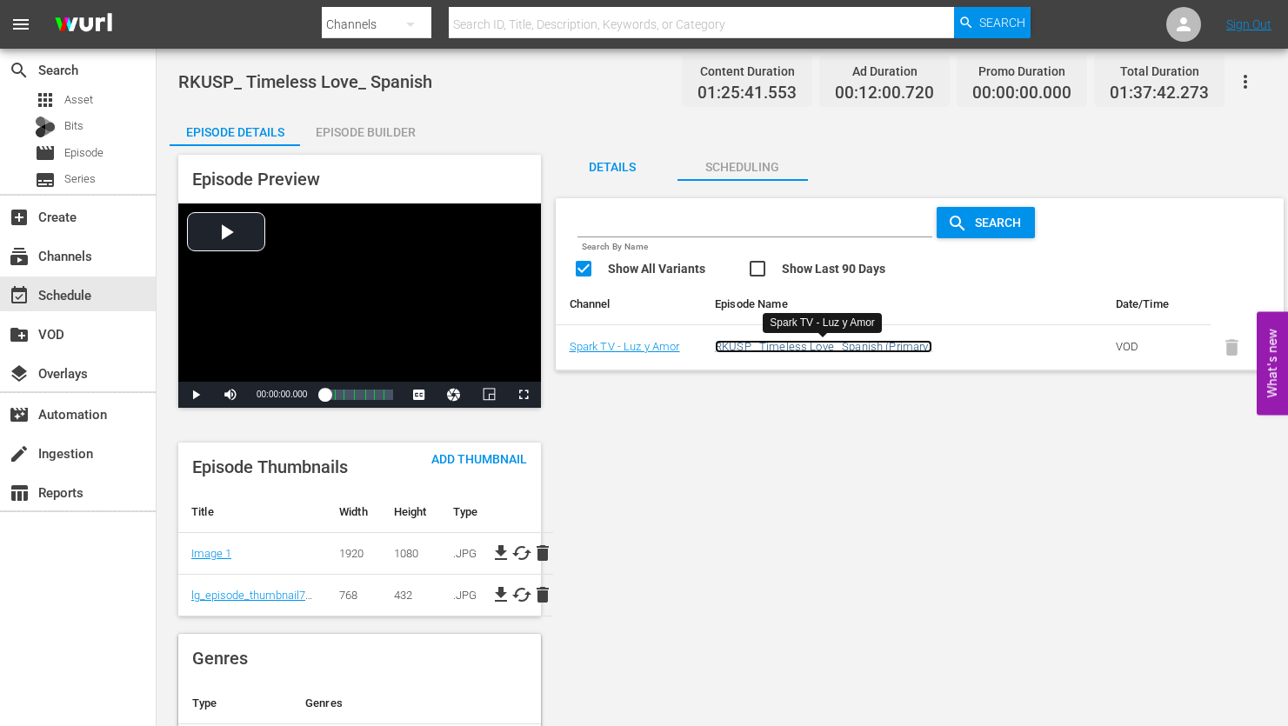
click at [829, 348] on link "RKUSP_ Timeless Love_ Spanish (Primary)" at bounding box center [823, 346] width 217 height 13
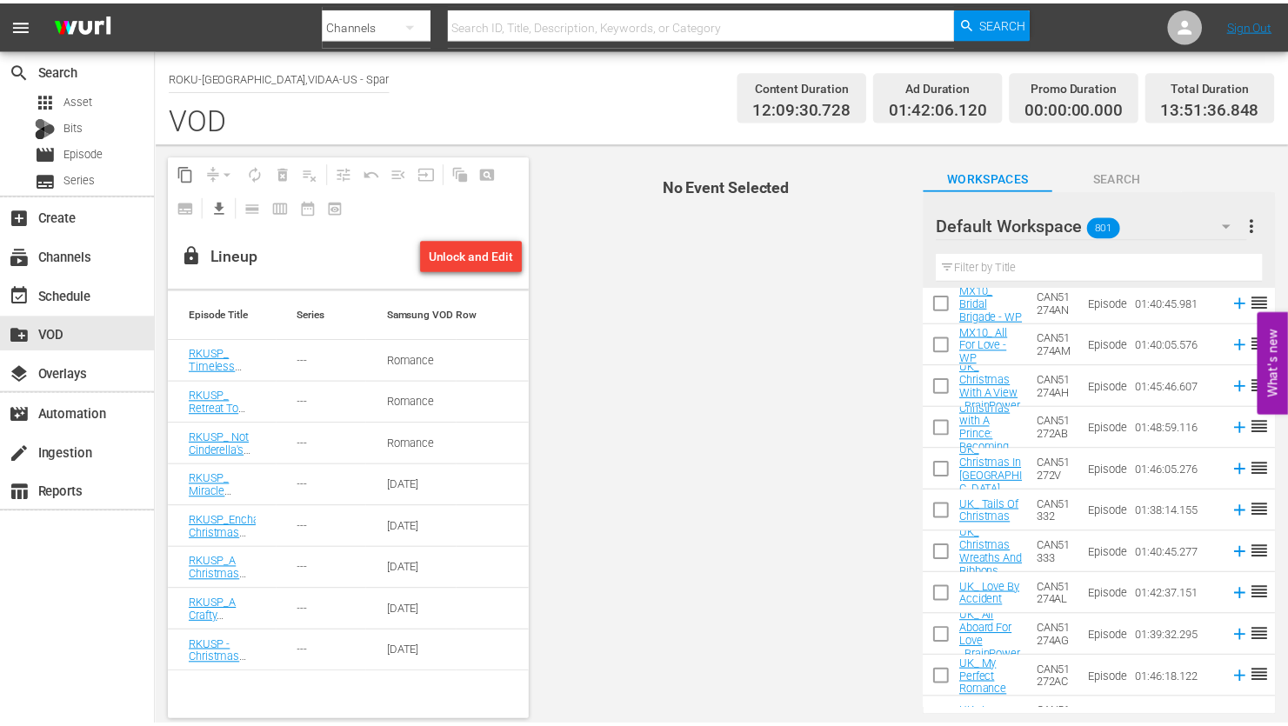
scroll to position [348, 0]
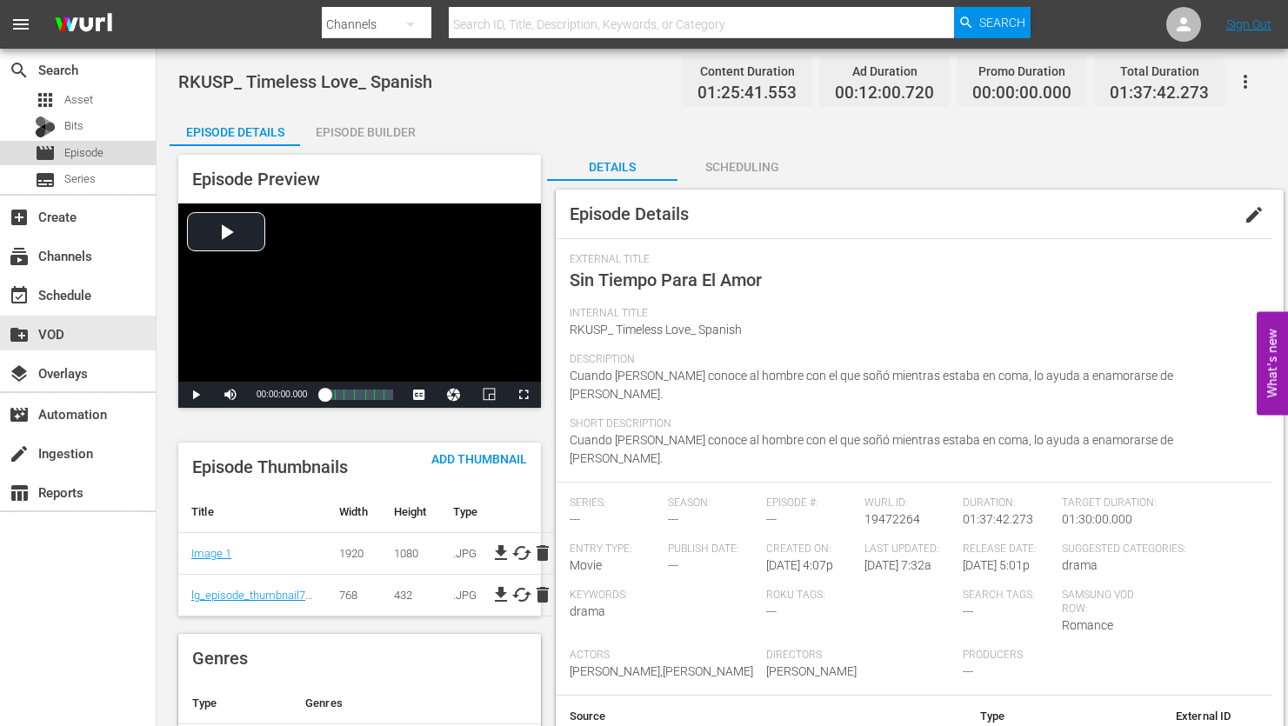
click at [83, 157] on span "Episode" at bounding box center [83, 152] width 39 height 17
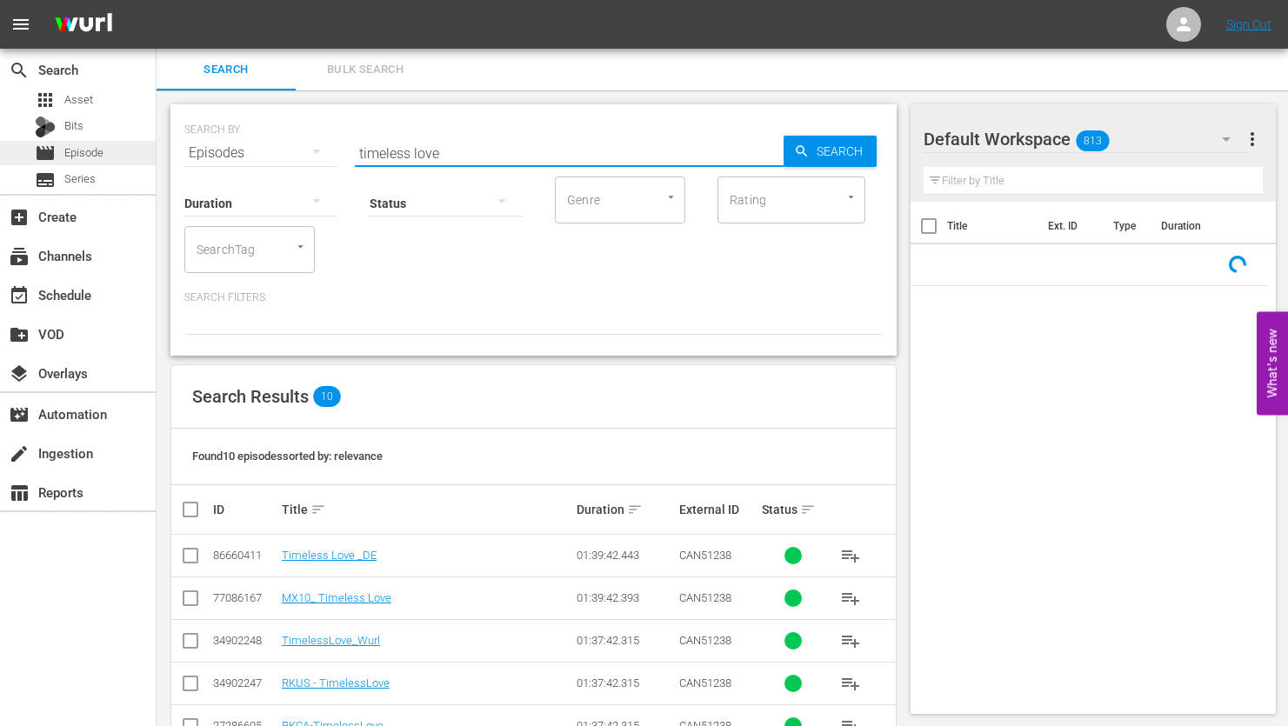
drag, startPoint x: 356, startPoint y: 152, endPoint x: 143, endPoint y: 160, distance: 213.2
click at [157, 0] on div "search Search apps Asset Bits movie Episode subtitles Series add_box Create sub…" at bounding box center [722, 0] width 1131 height 0
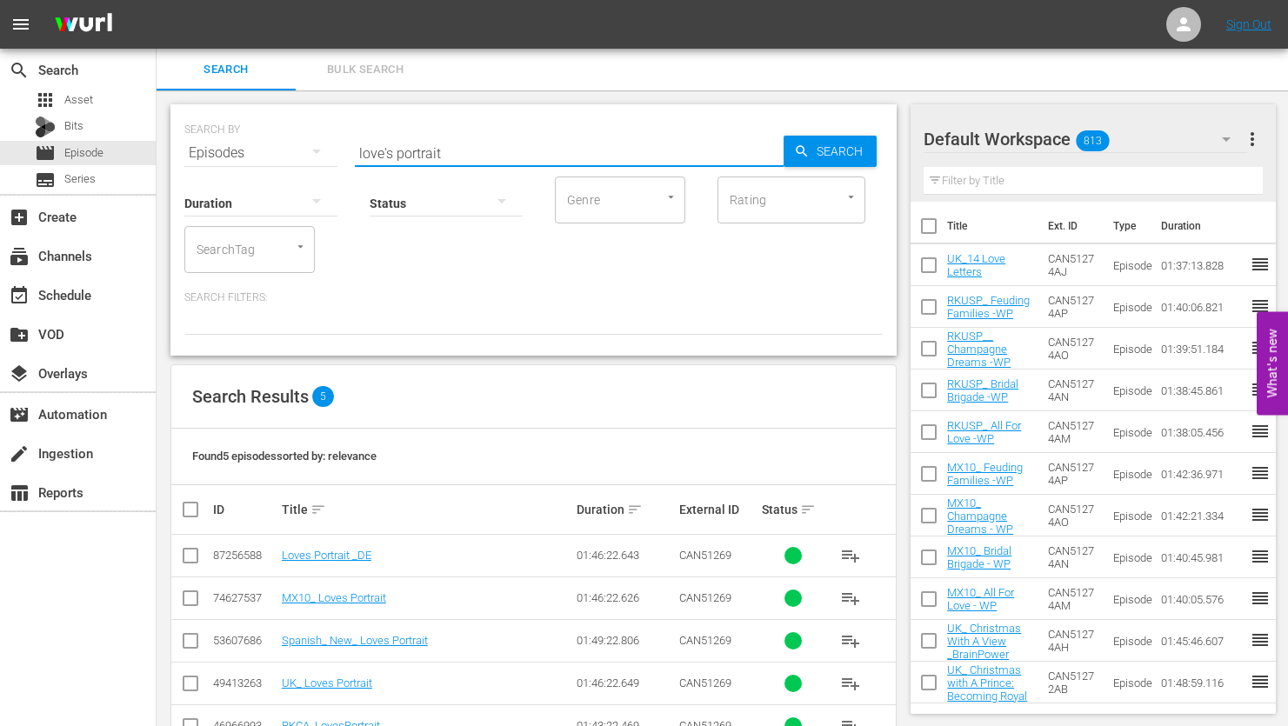
scroll to position [54, 0]
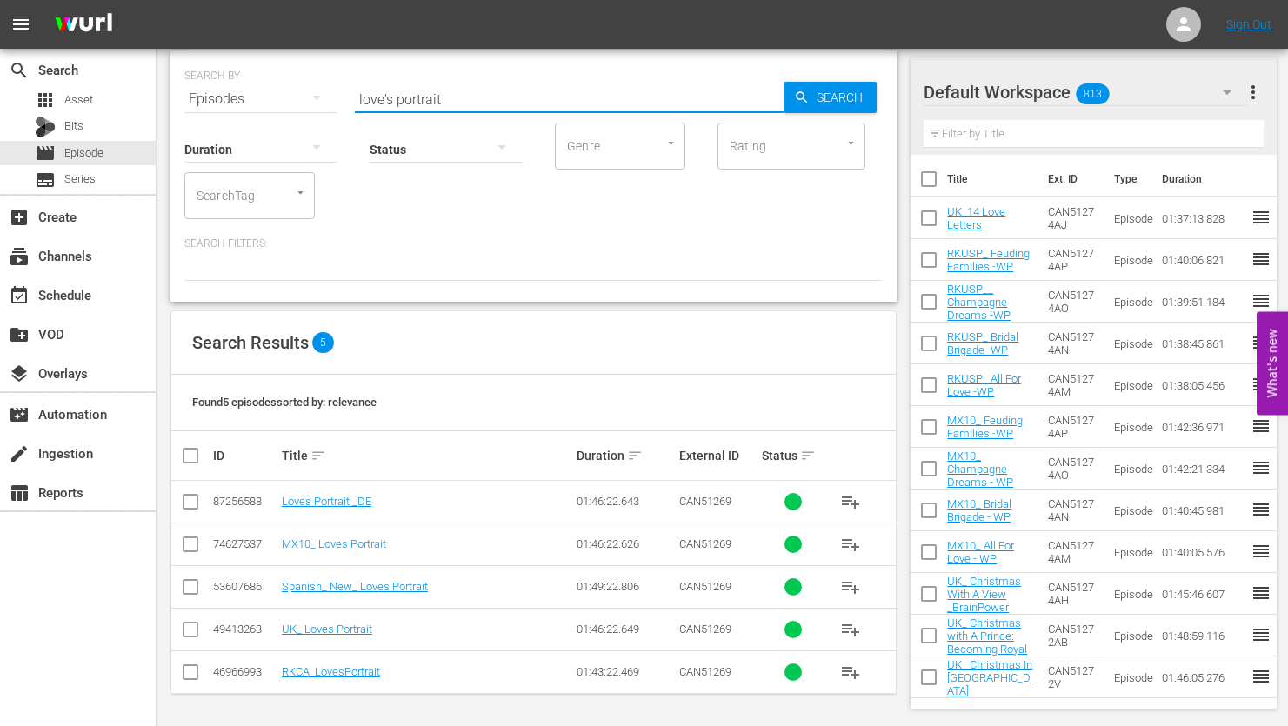
type input "love's portrait"
